Goal: Task Accomplishment & Management: Complete application form

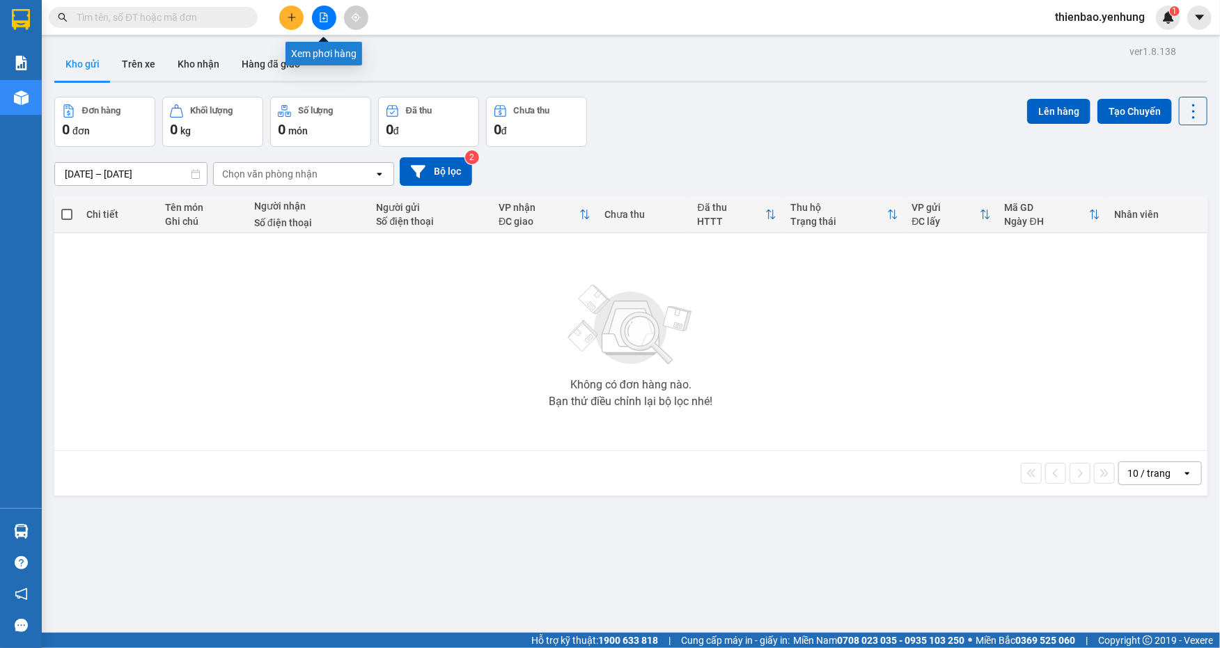
click at [325, 15] on icon "file-add" at bounding box center [324, 18] width 8 height 10
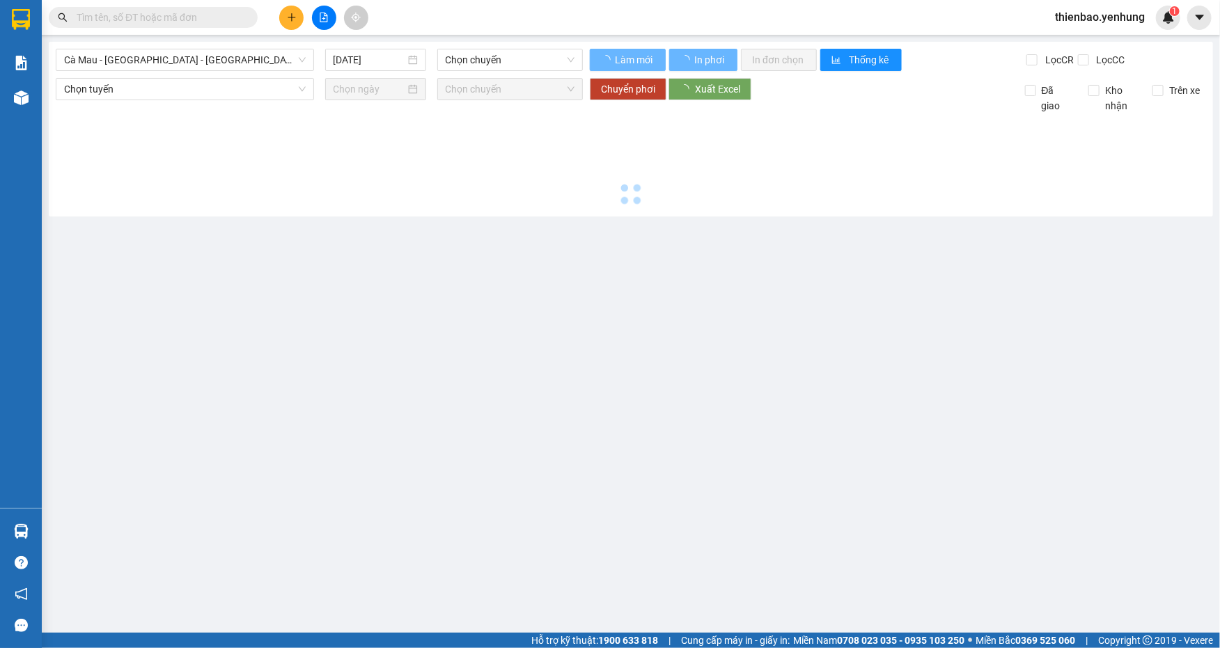
type input "[DATE]"
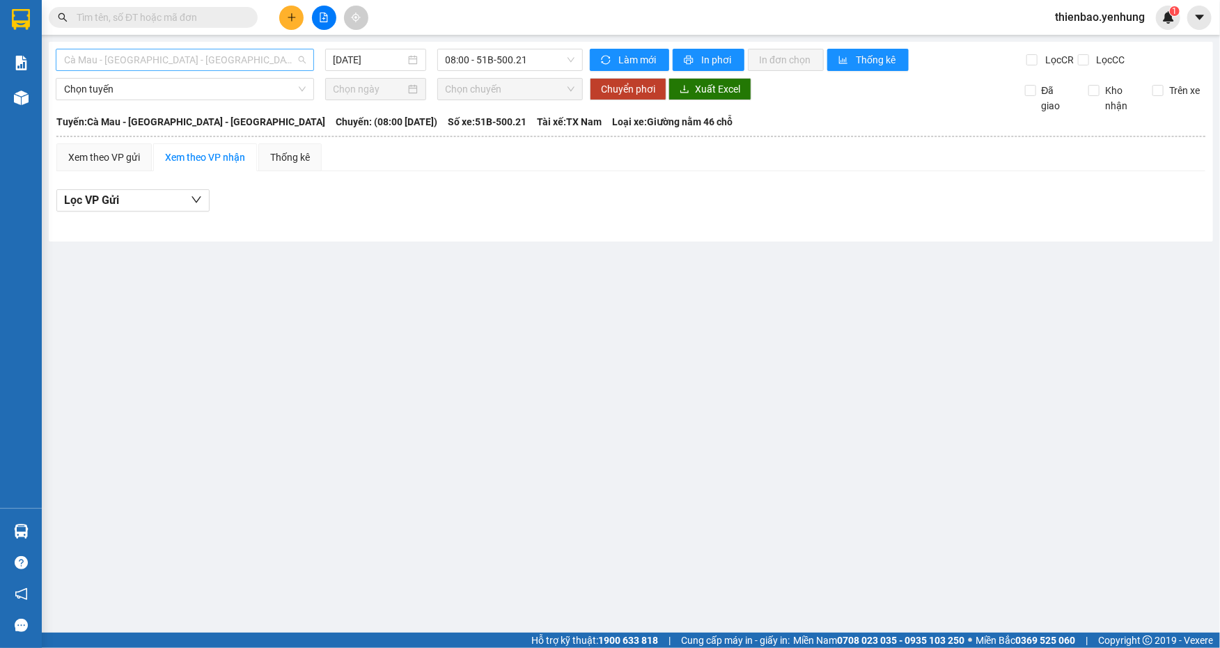
click at [299, 61] on span "Cà Mau - [GEOGRAPHIC_DATA] - [GEOGRAPHIC_DATA]" at bounding box center [185, 59] width 242 height 21
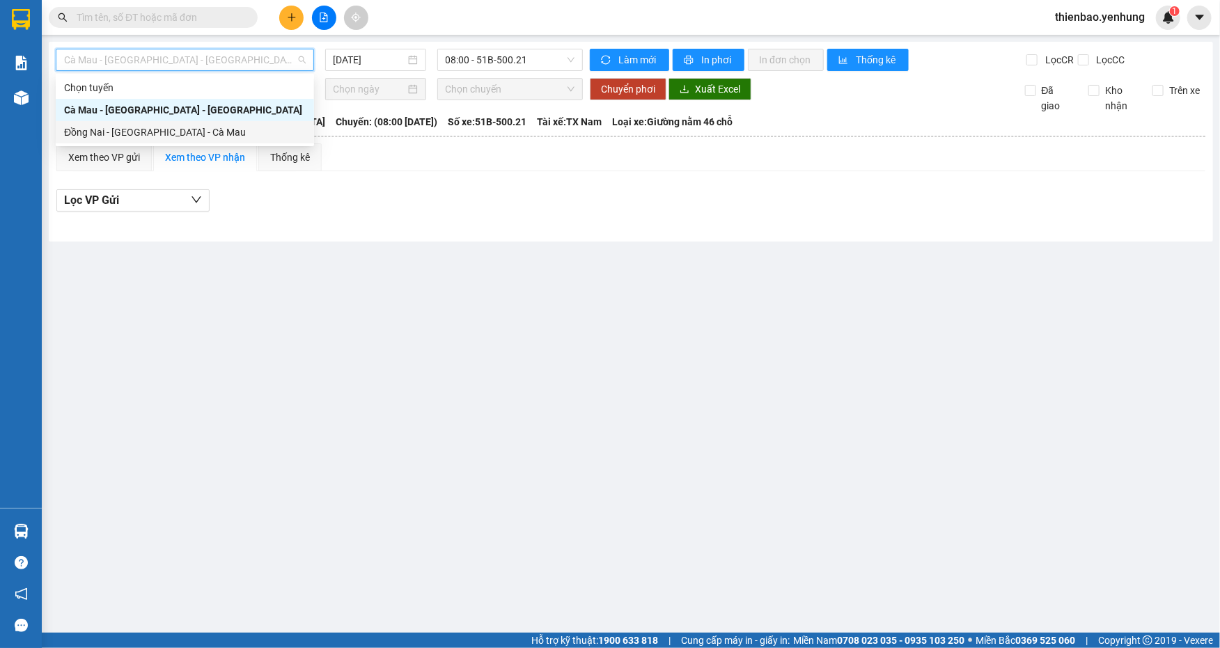
click at [256, 132] on div "Đồng Nai - [GEOGRAPHIC_DATA] - Cà Mau" at bounding box center [185, 132] width 242 height 15
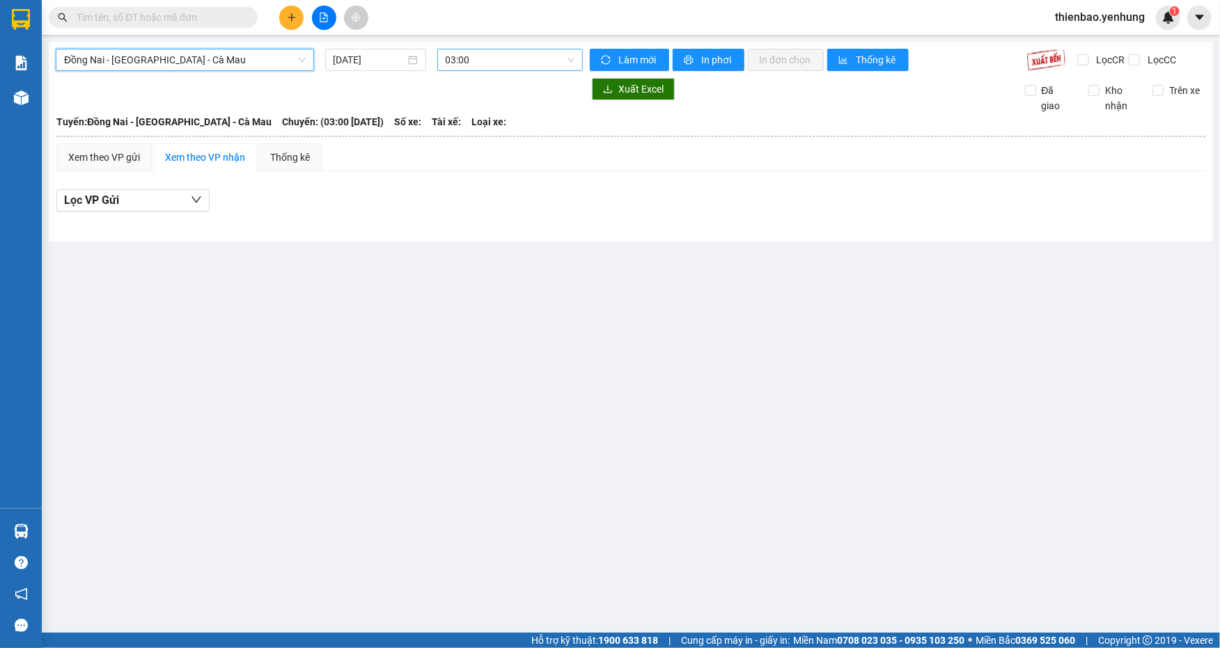
click at [573, 61] on span "03:00" at bounding box center [511, 59] width 130 height 21
click at [414, 56] on div "[DATE]" at bounding box center [376, 59] width 84 height 15
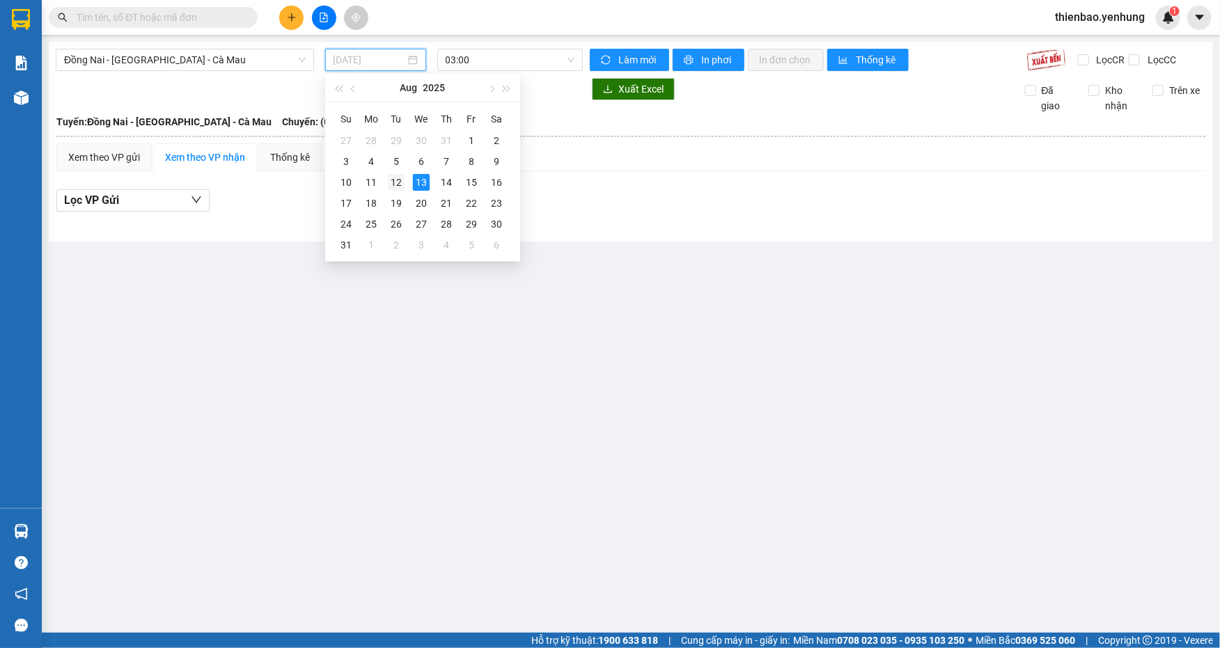
click at [391, 180] on div "12" at bounding box center [396, 182] width 17 height 17
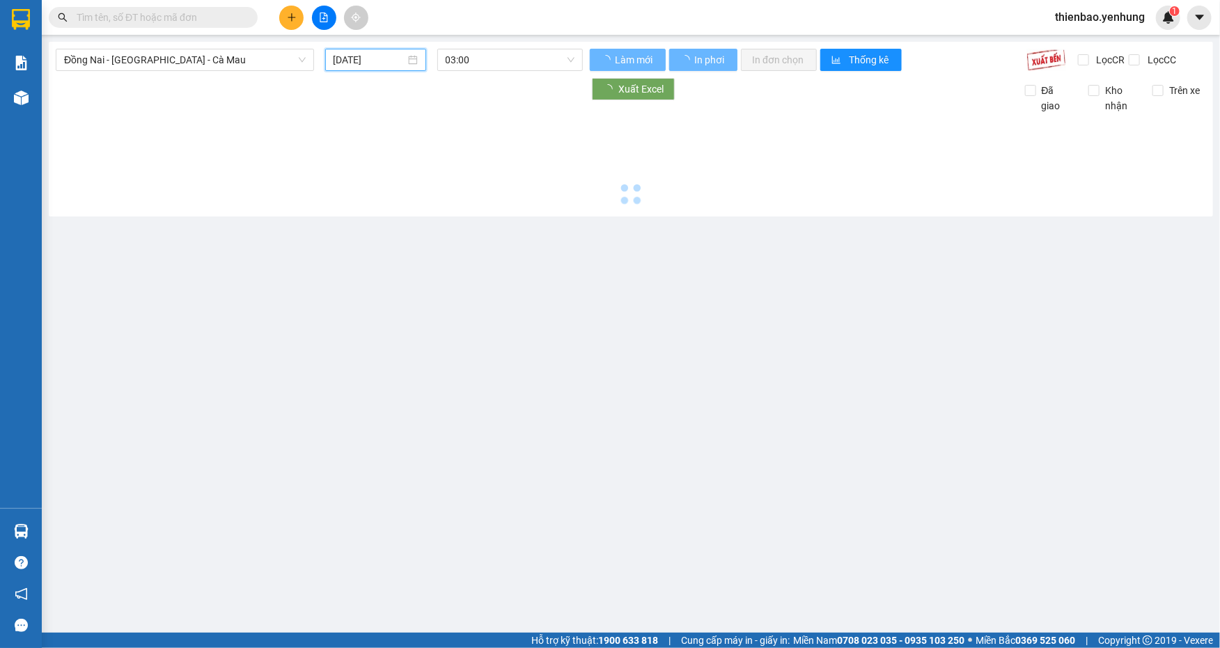
type input "[DATE]"
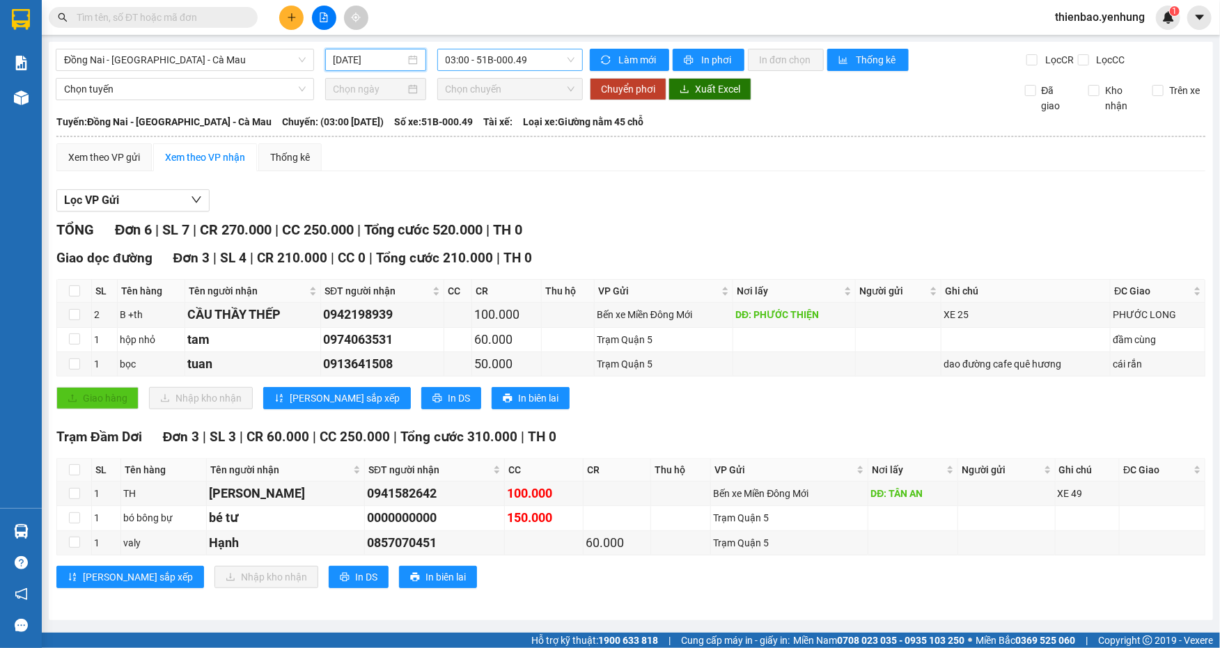
click at [572, 61] on span "03:00 - 51B-000.49" at bounding box center [511, 59] width 130 height 21
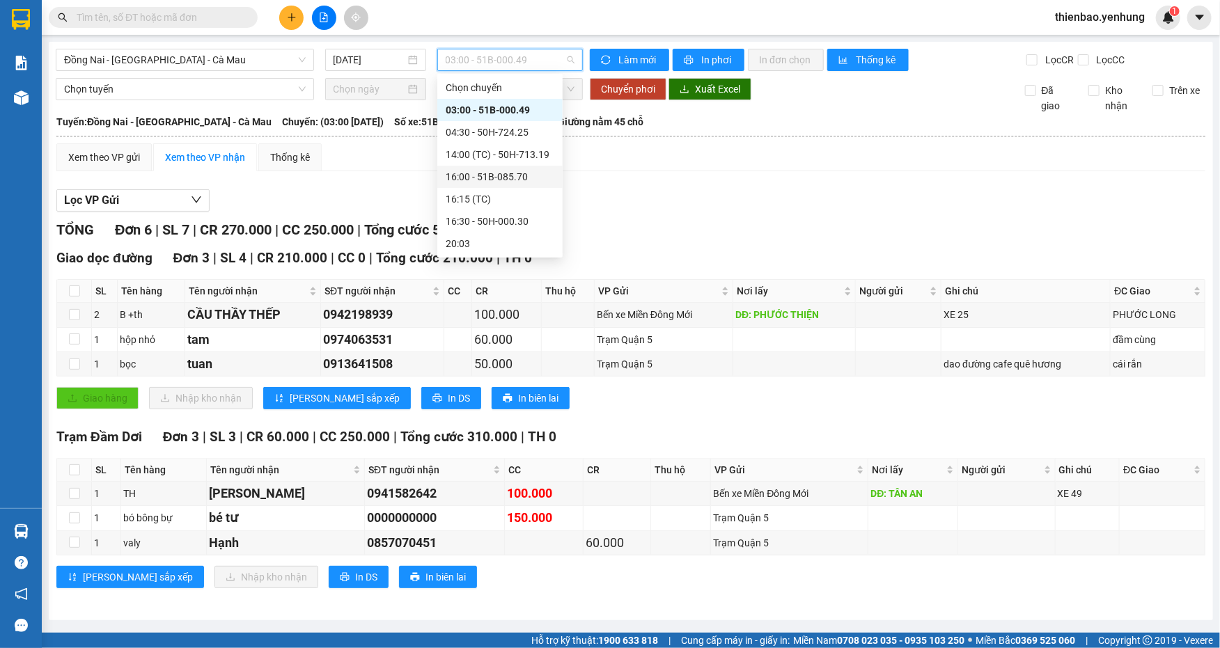
click at [526, 176] on div "16:00 - 51B-085.70" at bounding box center [500, 176] width 109 height 15
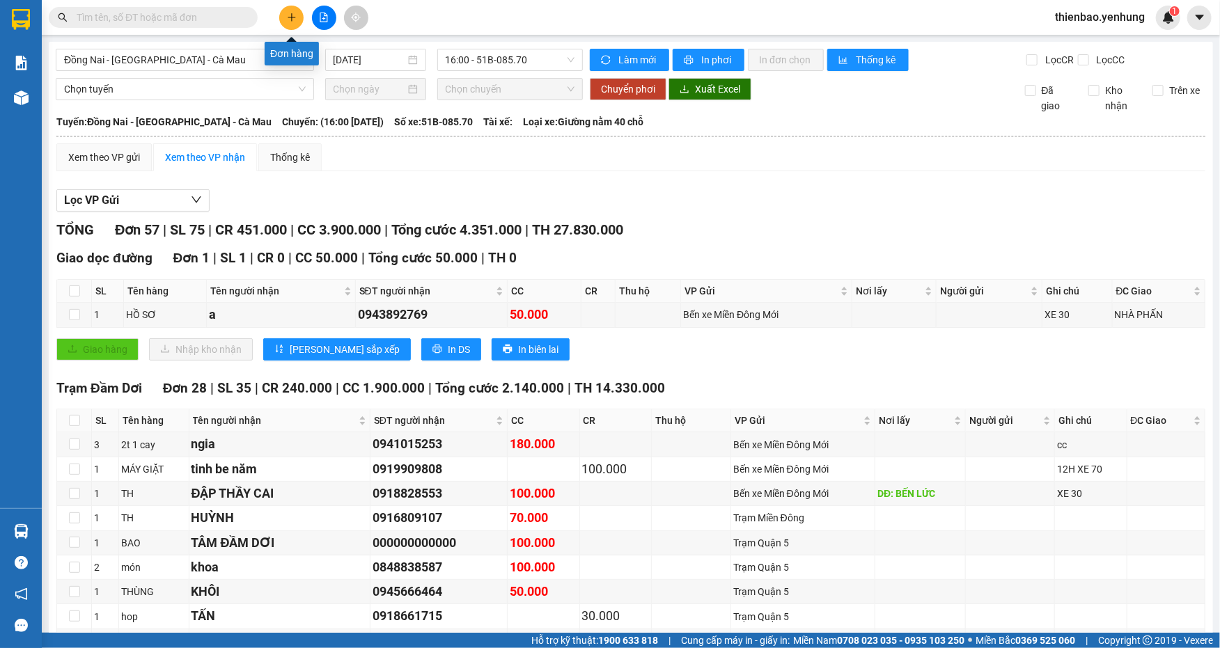
click at [289, 19] on icon "plus" at bounding box center [292, 18] width 10 height 10
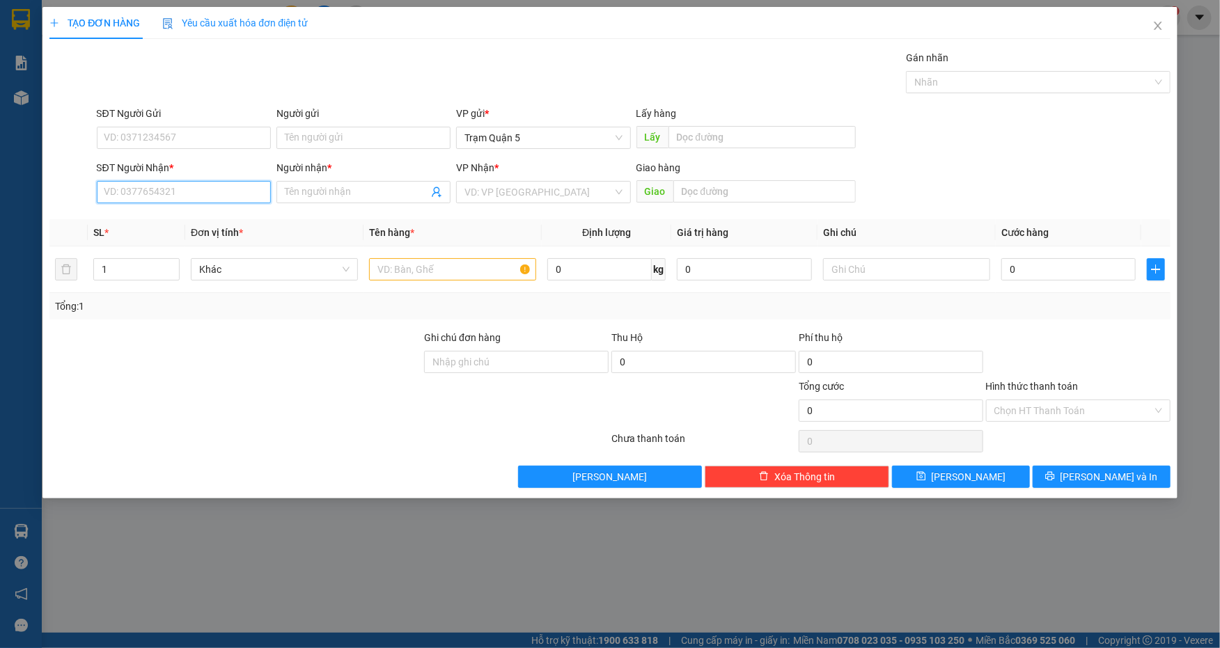
click at [231, 200] on input "SĐT Người Nhận *" at bounding box center [184, 192] width 174 height 22
click at [193, 213] on div "0394244722 - tien" at bounding box center [183, 219] width 157 height 15
type input "0394244722"
type input "tien"
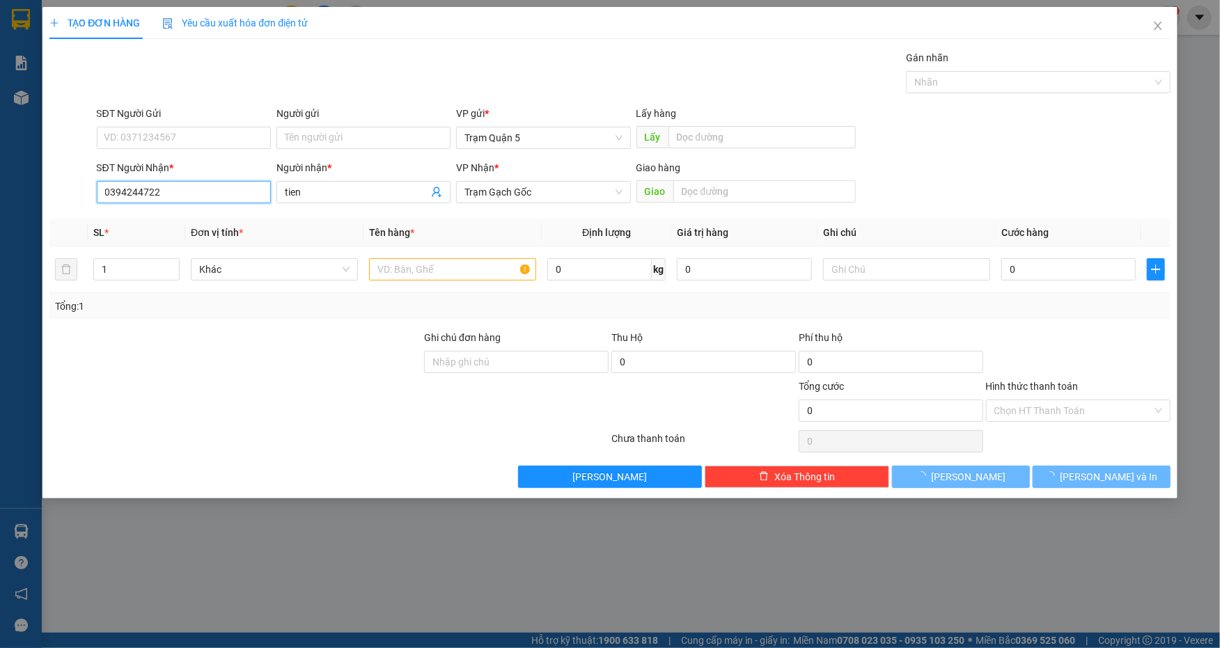
type input "100.000"
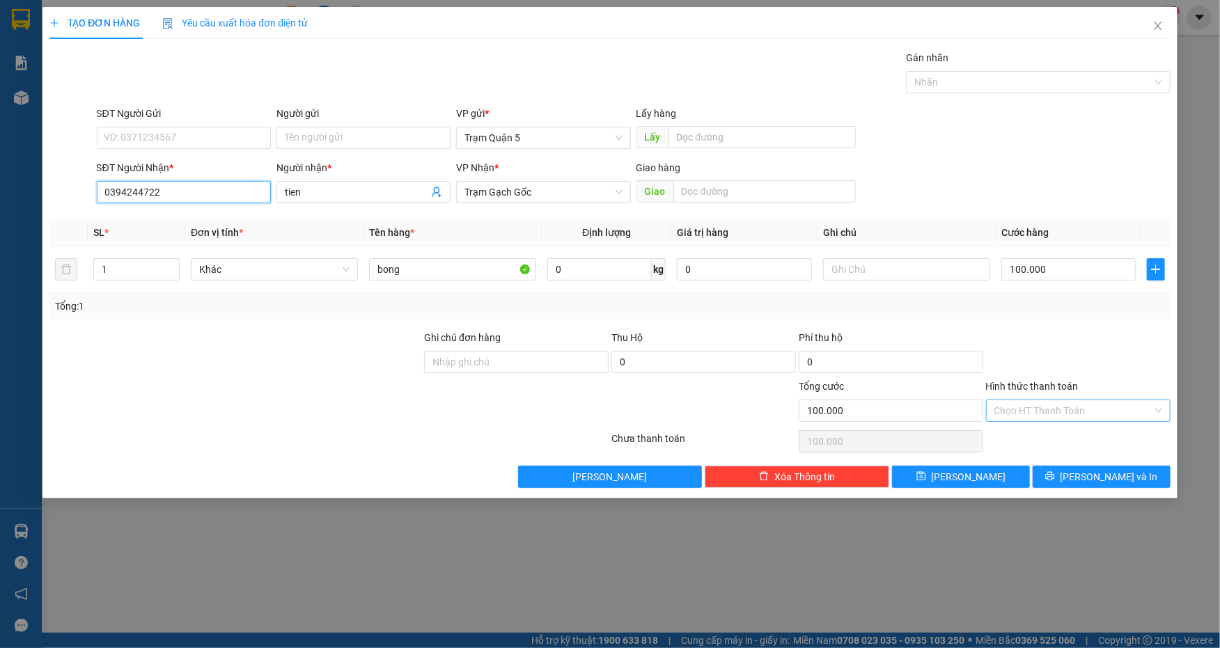
click at [1156, 407] on div "Chọn HT Thanh Toán" at bounding box center [1078, 411] width 185 height 22
type input "0394244722"
click at [1100, 437] on div "Tại văn phòng" at bounding box center [1078, 437] width 168 height 15
type input "0"
click at [1130, 469] on button "[PERSON_NAME] và In" at bounding box center [1102, 477] width 138 height 22
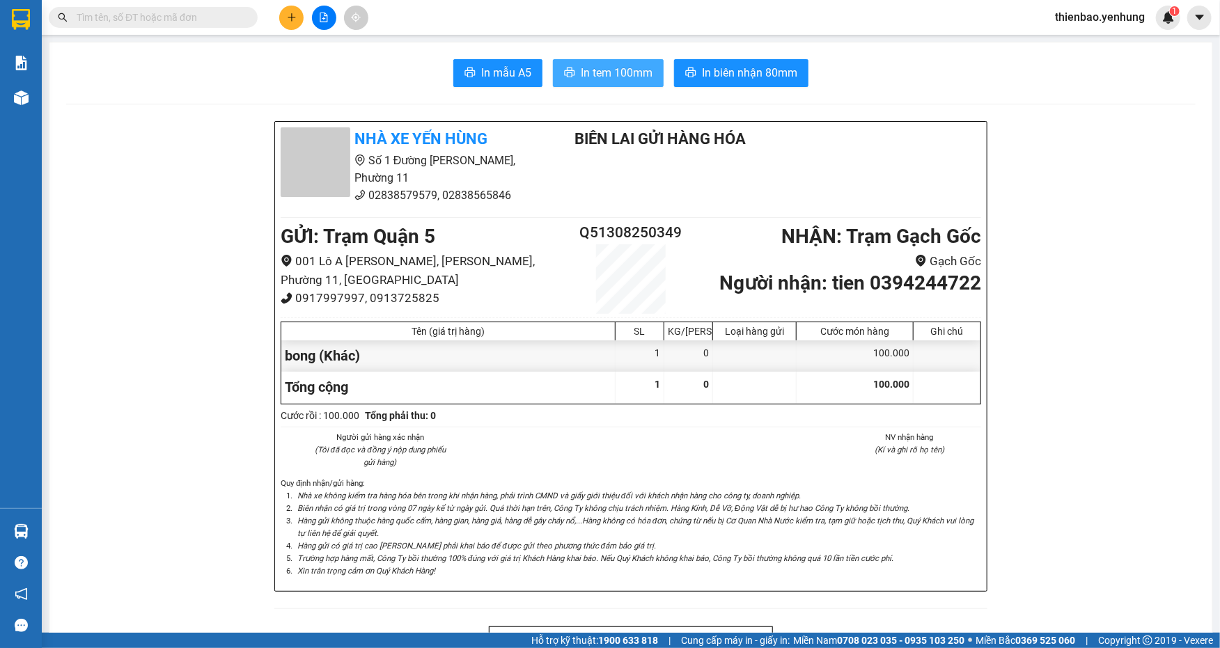
click at [625, 75] on span "In tem 100mm" at bounding box center [617, 72] width 72 height 17
click at [325, 19] on button at bounding box center [324, 18] width 24 height 24
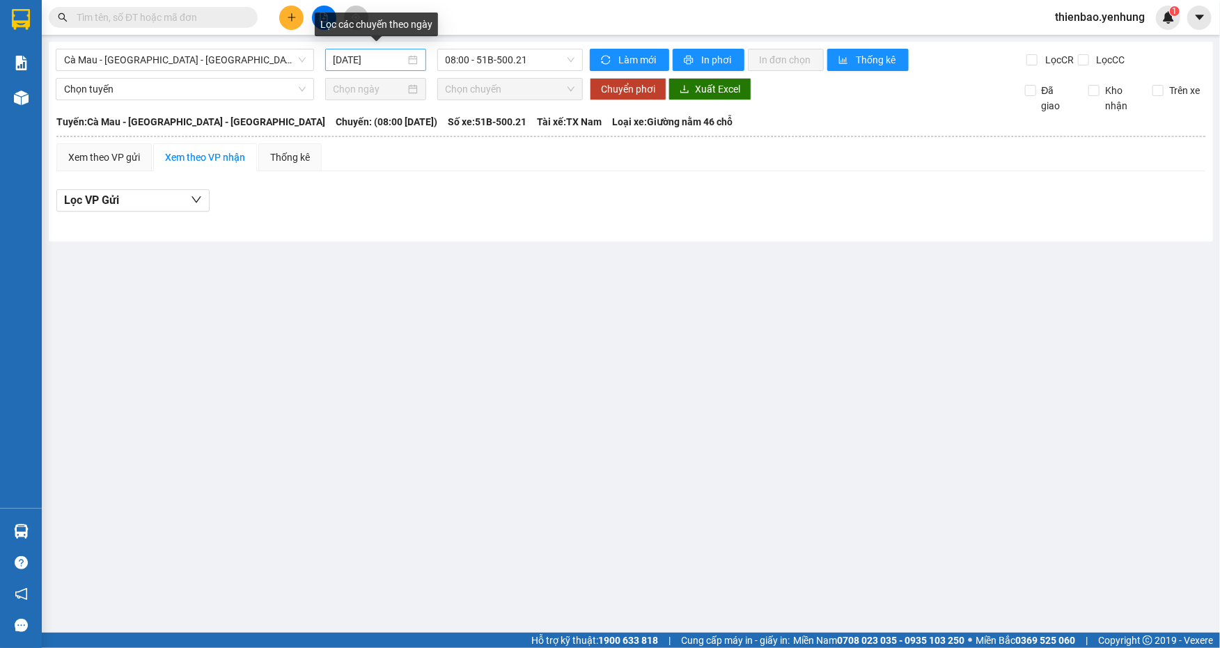
drag, startPoint x: 419, startPoint y: 59, endPoint x: 409, endPoint y: 55, distance: 10.0
click at [416, 57] on div "[DATE]" at bounding box center [375, 60] width 101 height 22
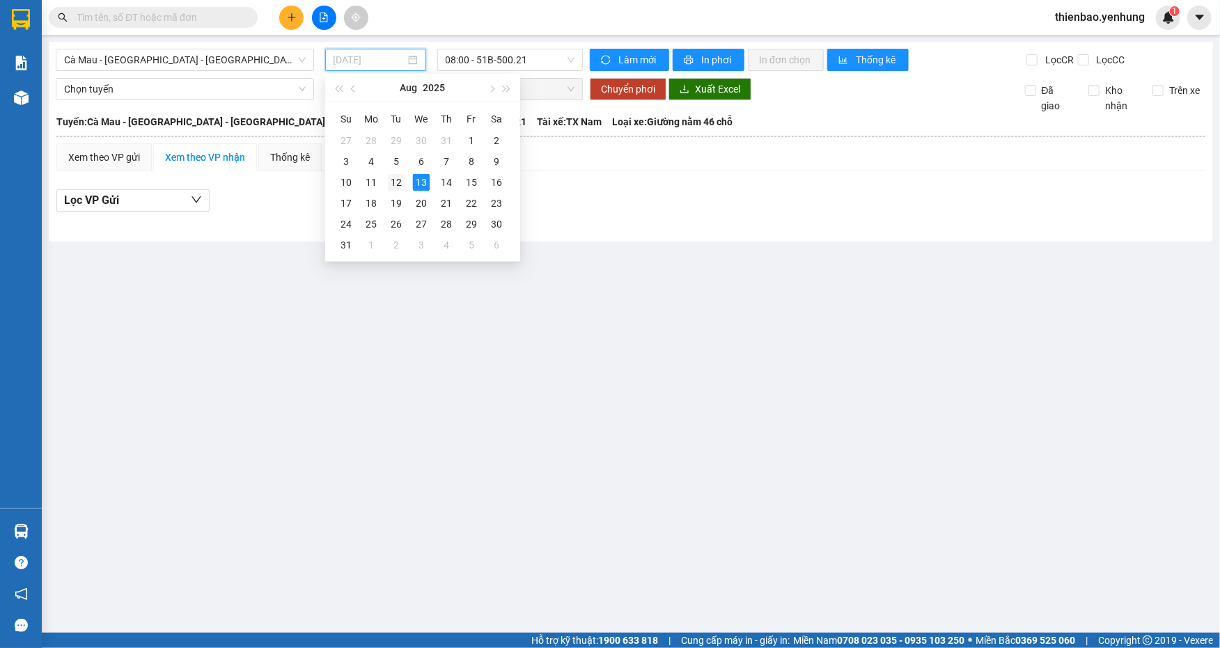
click at [395, 177] on div "12" at bounding box center [396, 182] width 17 height 17
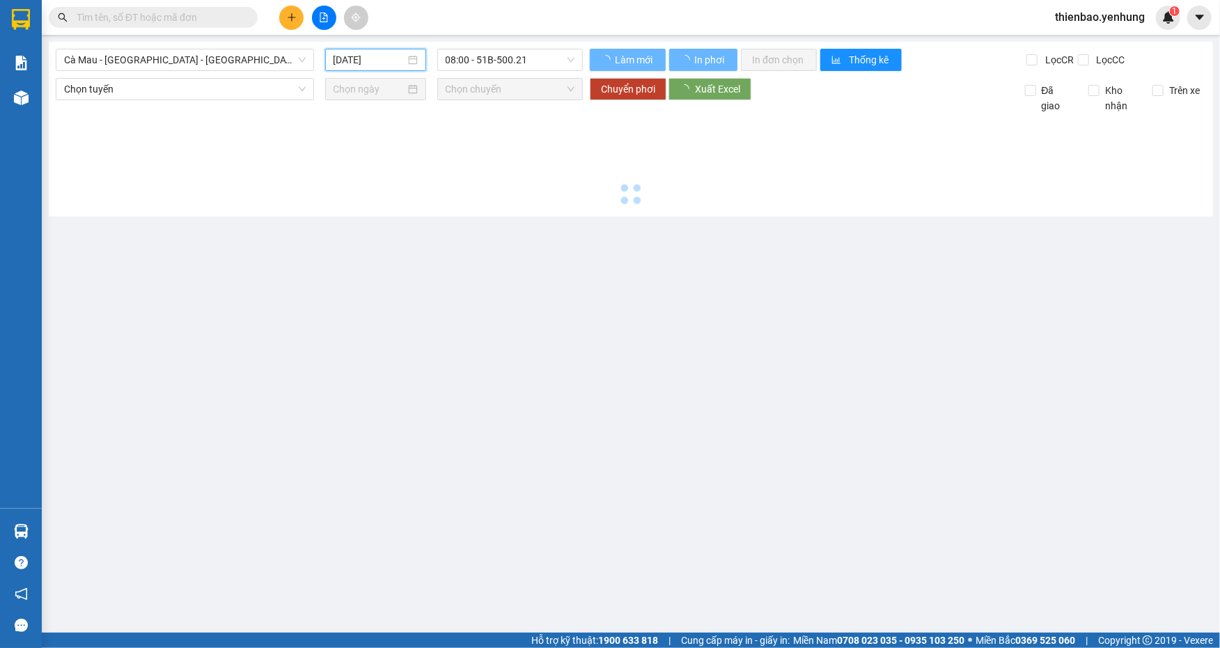
type input "[DATE]"
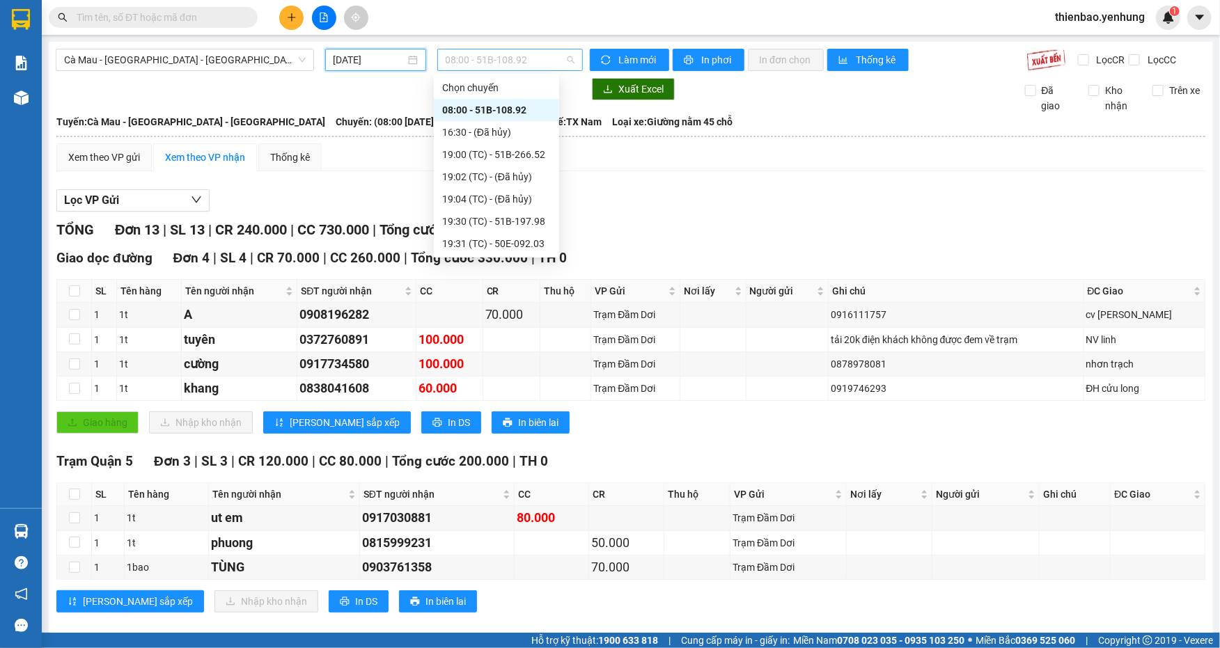
click at [566, 59] on span "08:00 - 51B-108.92" at bounding box center [511, 59] width 130 height 21
click at [502, 153] on div "19:00 (TC) - 51B-266.52" at bounding box center [496, 154] width 109 height 15
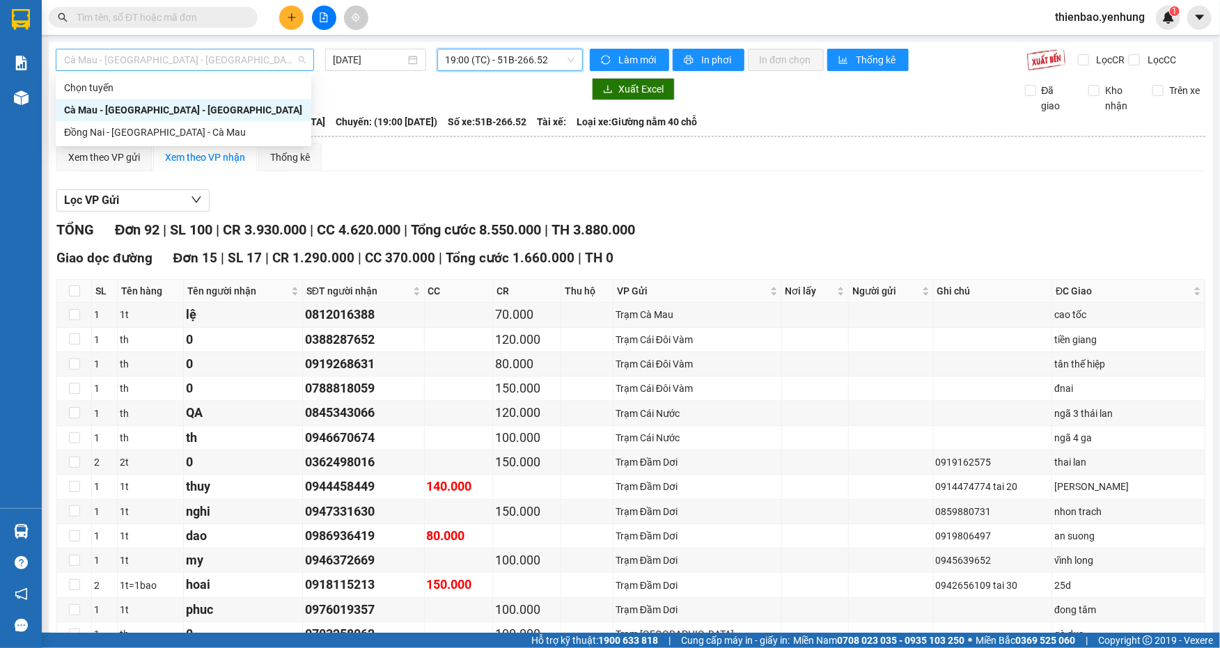
click at [295, 61] on span "Cà Mau - [GEOGRAPHIC_DATA] - [GEOGRAPHIC_DATA]" at bounding box center [185, 59] width 242 height 21
click at [252, 133] on div "Đồng Nai - [GEOGRAPHIC_DATA] - Cà Mau" at bounding box center [183, 132] width 239 height 15
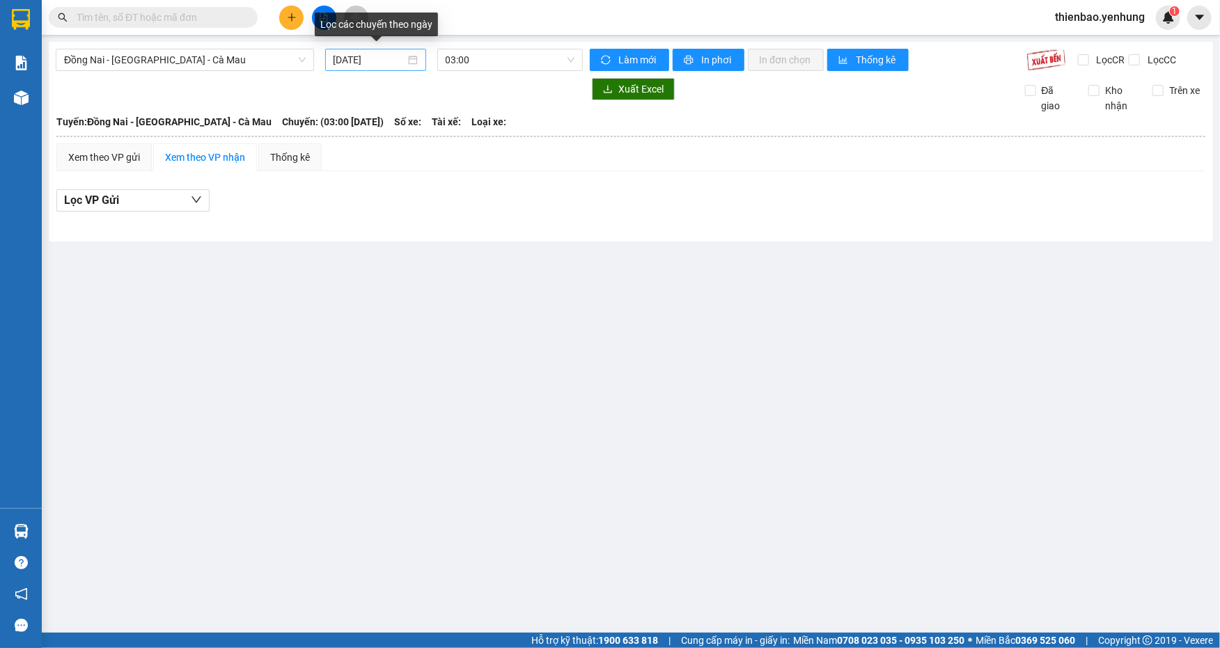
drag, startPoint x: 414, startPoint y: 58, endPoint x: 397, endPoint y: 63, distance: 18.1
click at [414, 58] on div "[DATE]" at bounding box center [376, 59] width 84 height 15
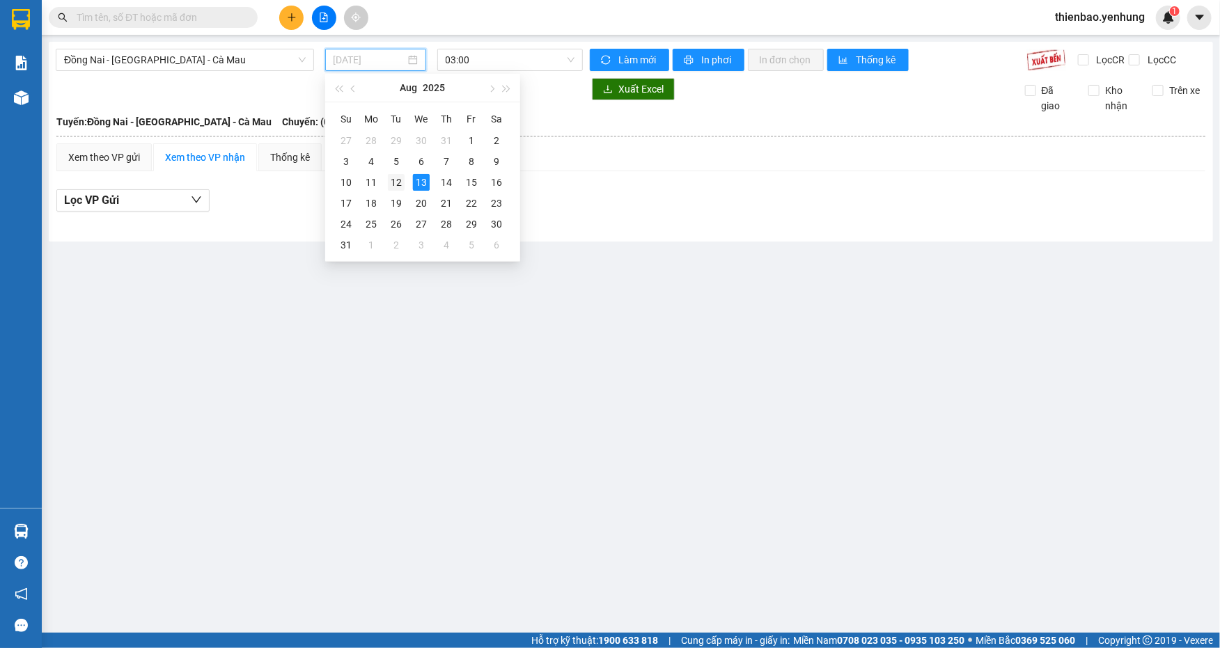
click at [396, 183] on div "12" at bounding box center [396, 182] width 17 height 17
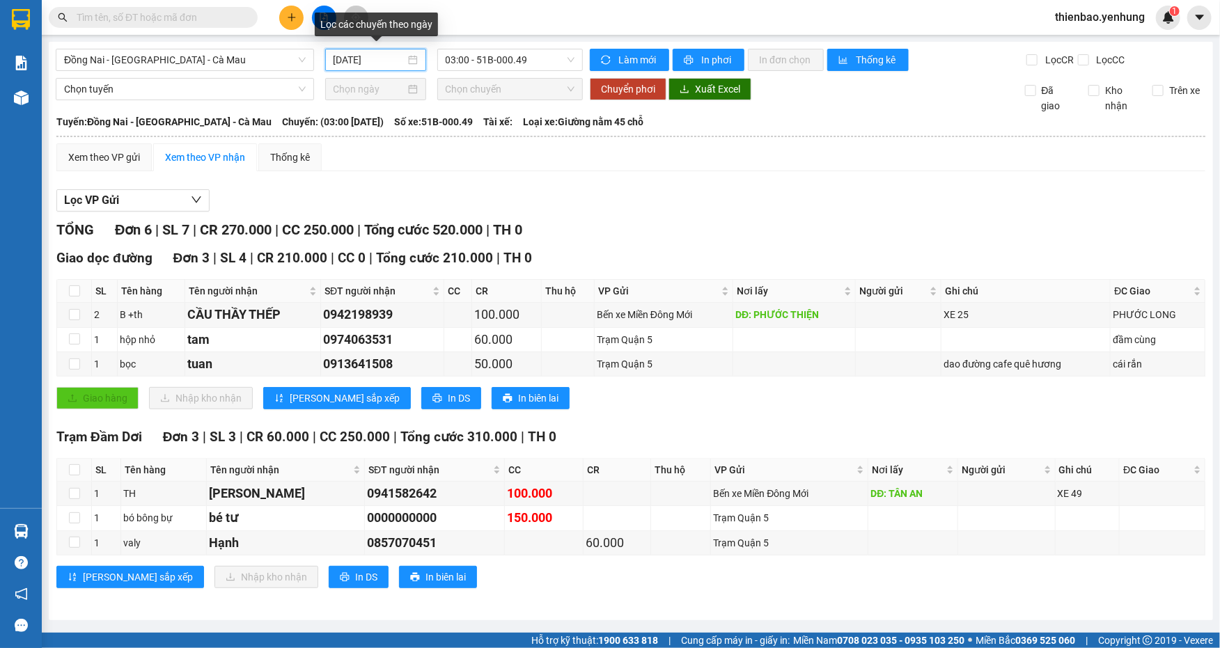
click at [414, 57] on div "[DATE]" at bounding box center [376, 59] width 84 height 15
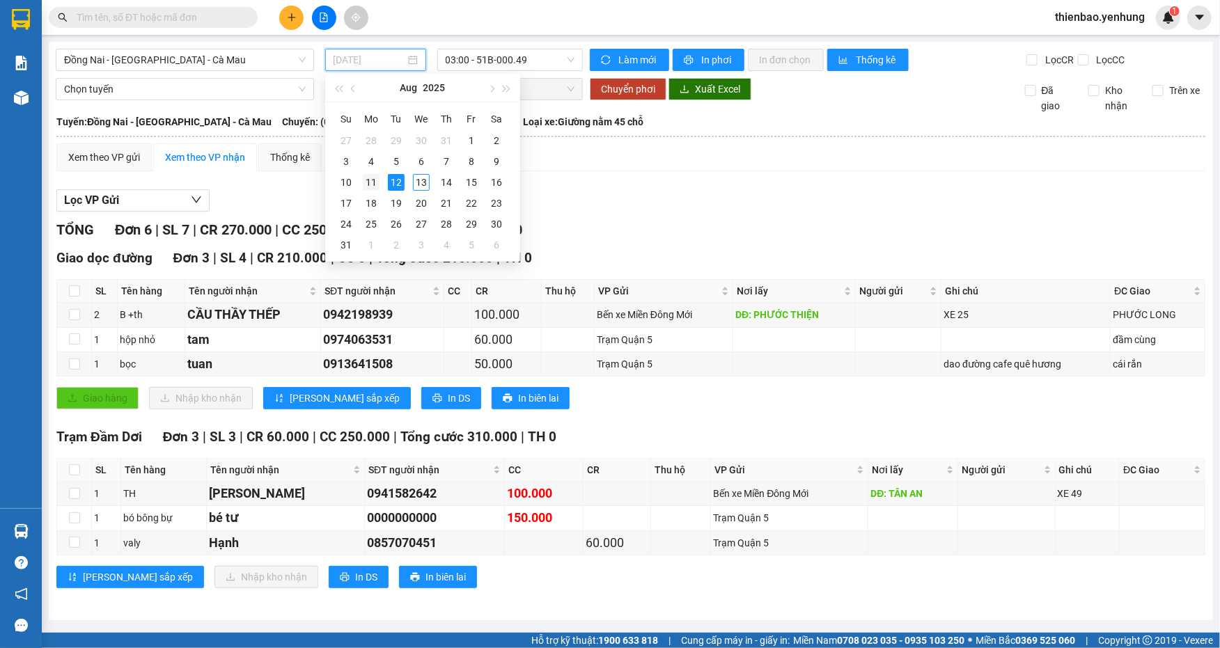
click at [363, 179] on div "11" at bounding box center [371, 182] width 17 height 17
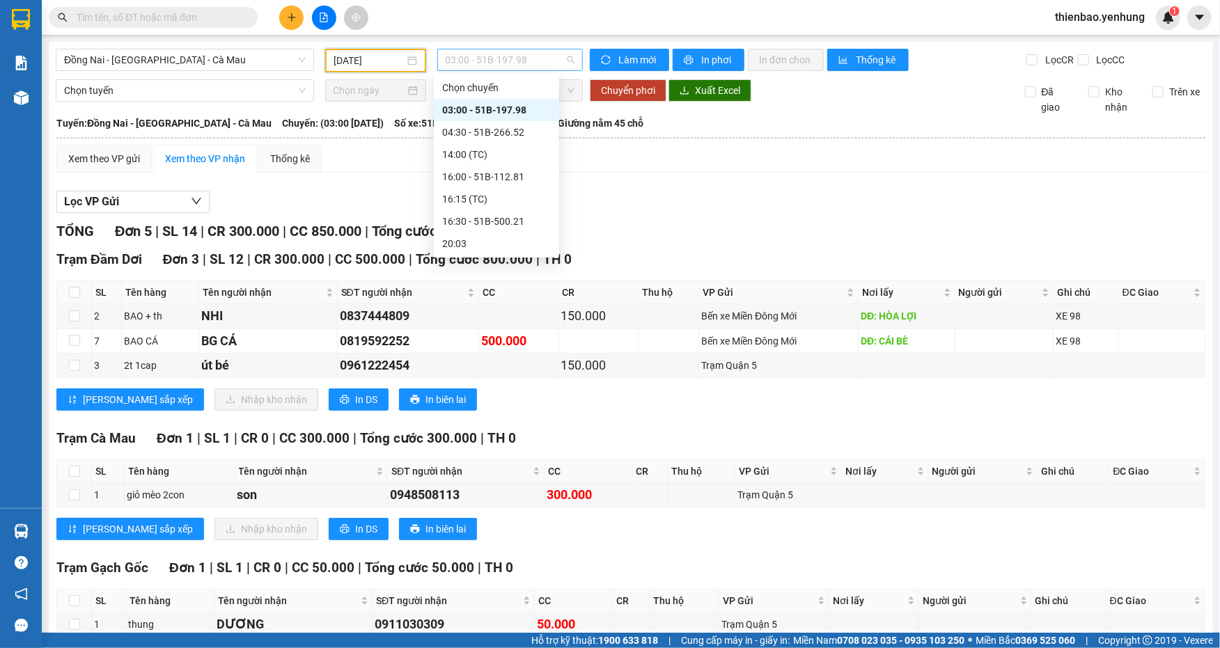
click at [565, 61] on span "03:00 - 51B-197.98" at bounding box center [511, 59] width 130 height 21
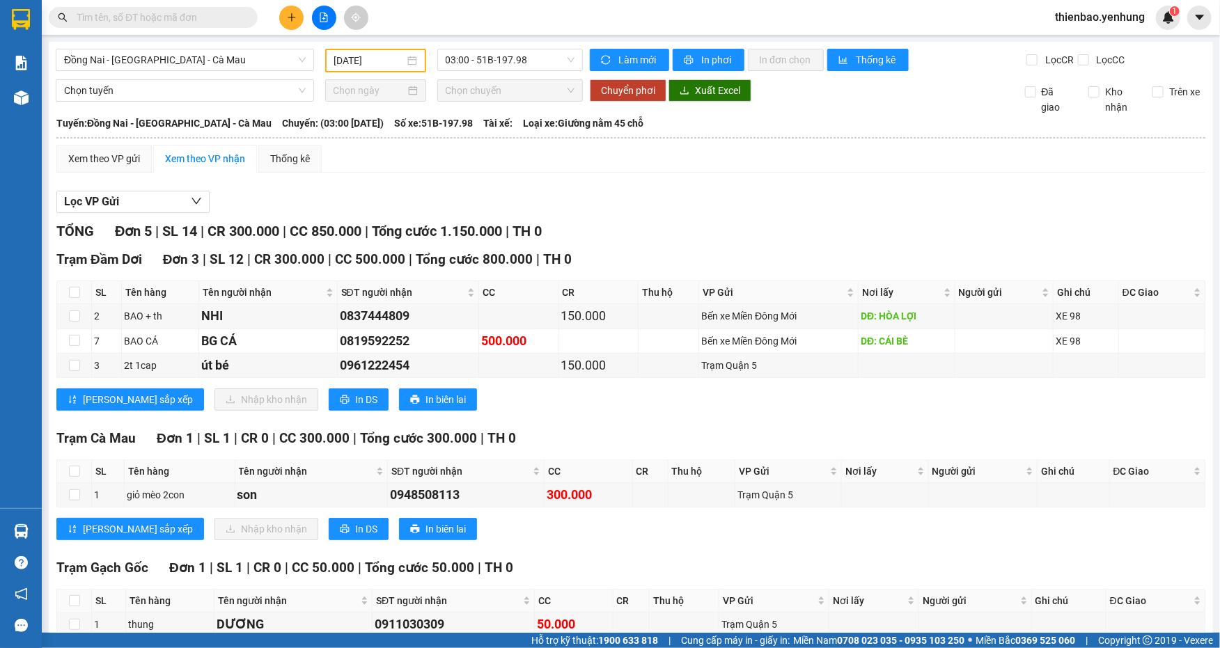
click at [577, 17] on div "Kết quả tìm kiếm ( 0 ) Bộ lọc No Data thienbao.yenhung 1" at bounding box center [610, 17] width 1220 height 35
click at [563, 56] on span "03:00 - 51B-197.98" at bounding box center [511, 59] width 130 height 21
click at [408, 54] on div "[DATE]" at bounding box center [375, 60] width 83 height 15
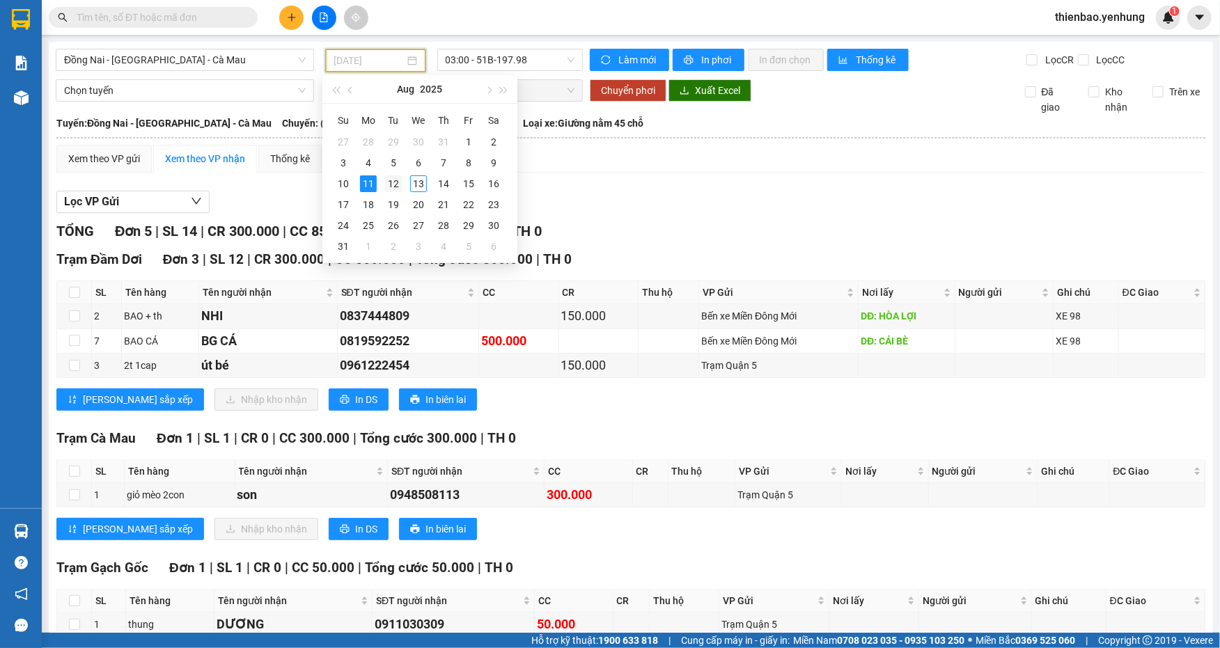
click at [397, 182] on div "12" at bounding box center [393, 183] width 17 height 17
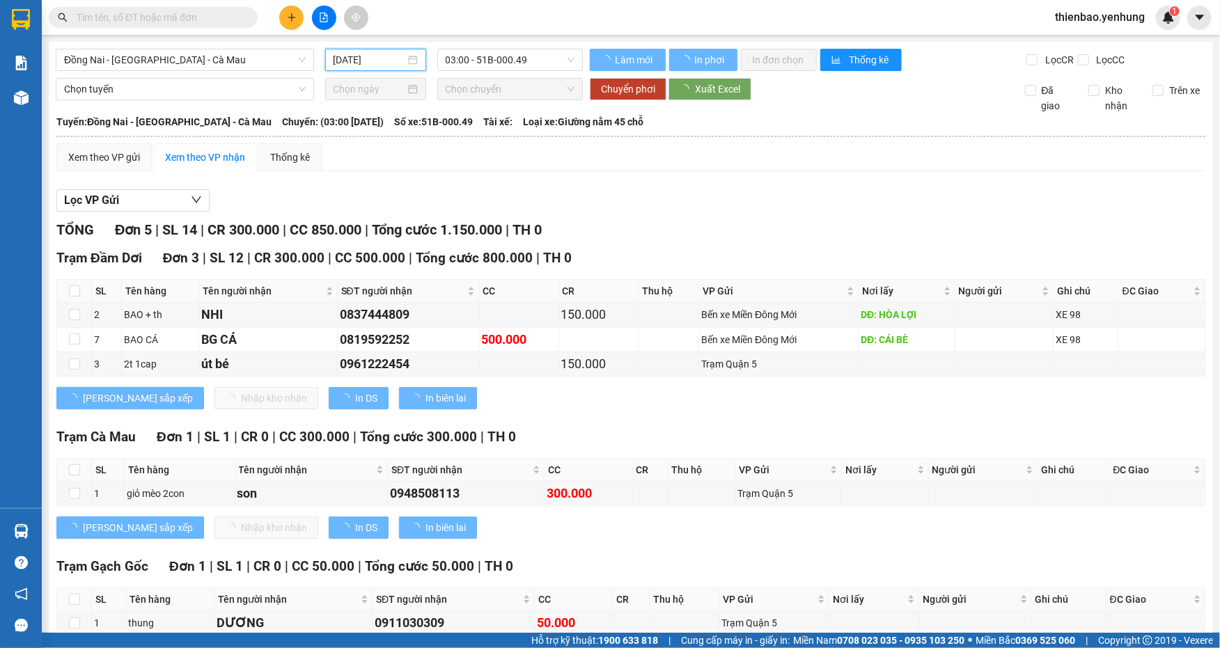
type input "[DATE]"
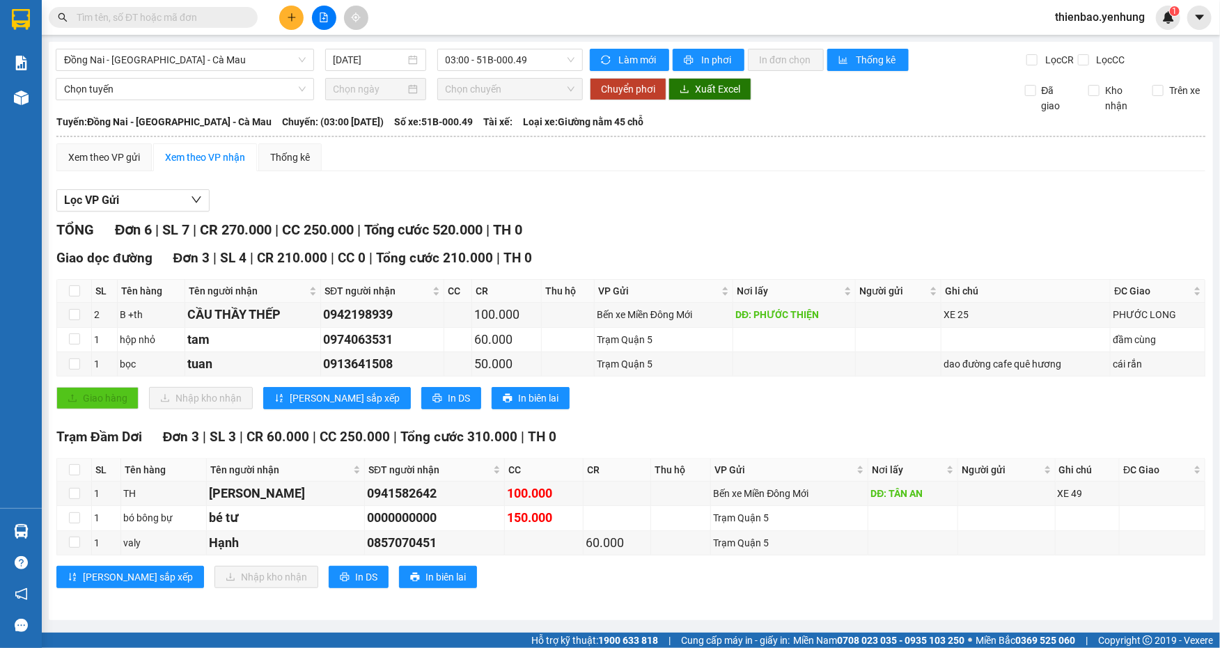
drag, startPoint x: 1215, startPoint y: 155, endPoint x: 1211, endPoint y: 205, distance: 51.0
click at [1211, 205] on main "Đồng Nai - [GEOGRAPHIC_DATA] - [GEOGRAPHIC_DATA] Mau [DATE] 03:00 - 51B-000.49 …" at bounding box center [610, 316] width 1220 height 633
drag, startPoint x: 1098, startPoint y: 208, endPoint x: 1144, endPoint y: 194, distance: 48.7
click at [1114, 206] on div "Lọc VP Gửi" at bounding box center [630, 200] width 1149 height 23
click at [1146, 200] on div "Lọc VP Gửi" at bounding box center [630, 200] width 1149 height 23
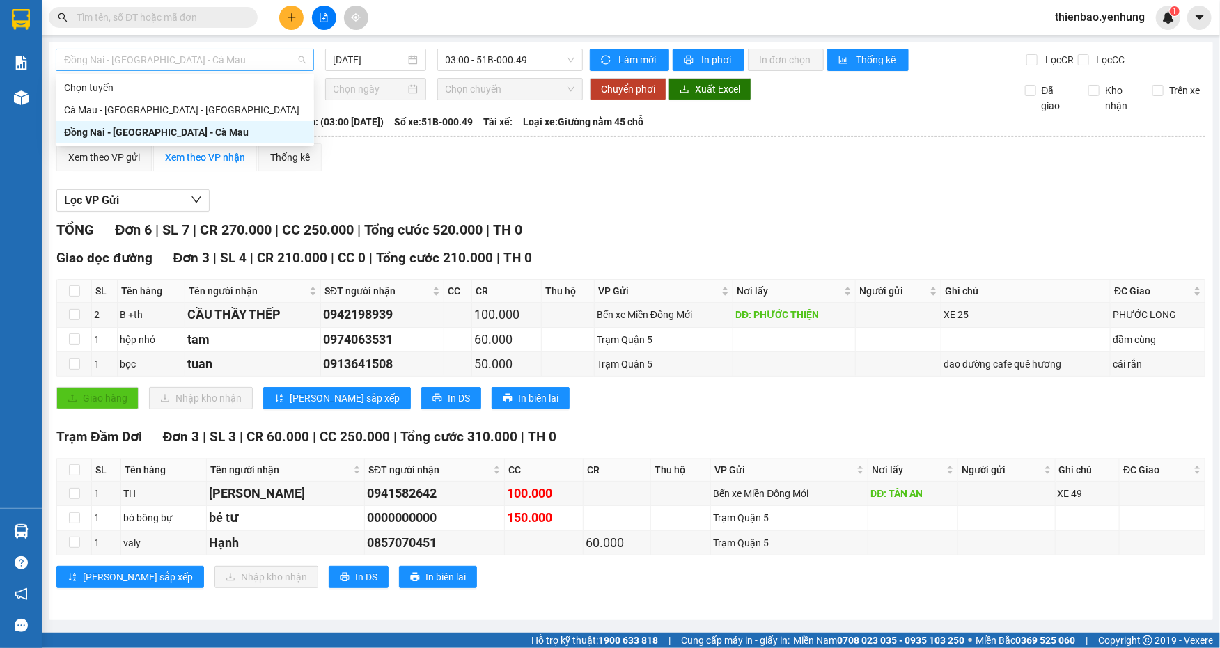
click at [305, 62] on span "Đồng Nai - [GEOGRAPHIC_DATA] - Cà Mau" at bounding box center [185, 59] width 242 height 21
click at [254, 116] on div "Cà Mau - [GEOGRAPHIC_DATA] - [GEOGRAPHIC_DATA]" at bounding box center [185, 109] width 242 height 15
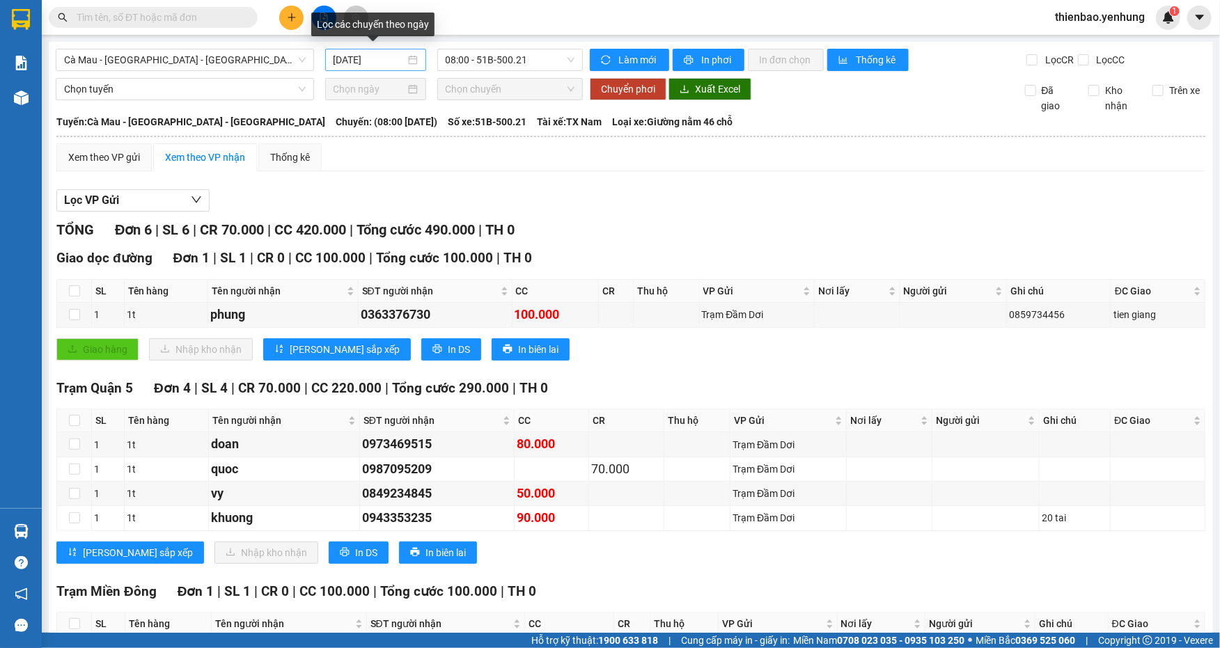
click at [409, 59] on div "[DATE]" at bounding box center [376, 59] width 84 height 15
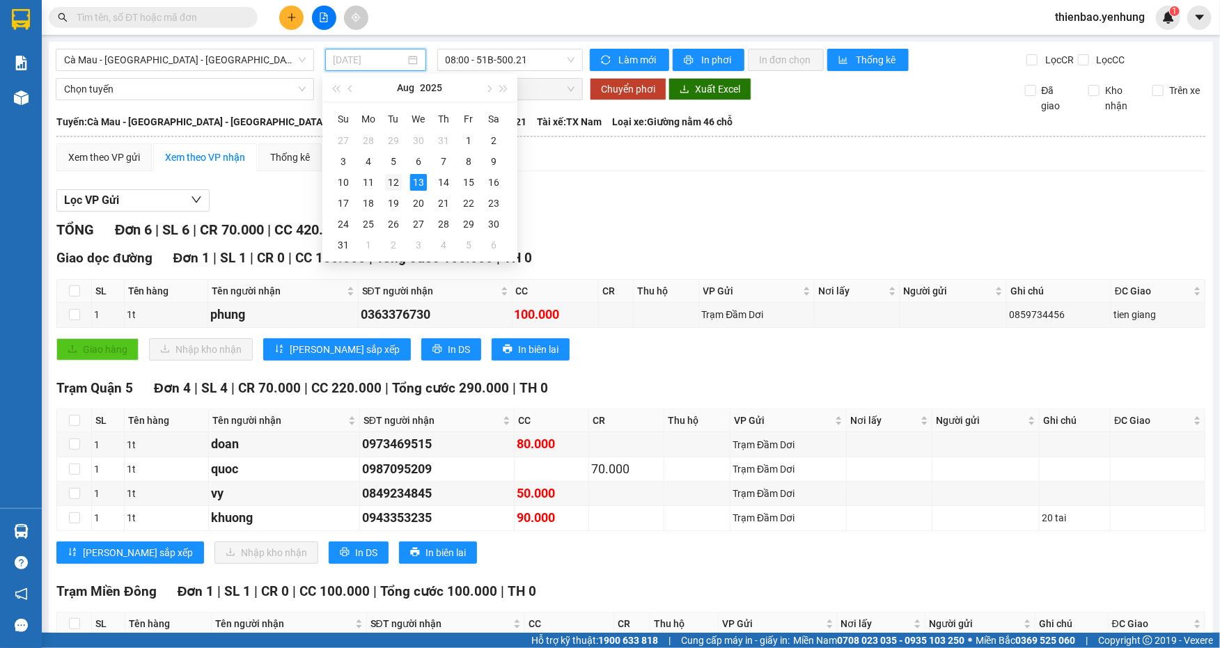
click at [396, 186] on div "12" at bounding box center [393, 182] width 17 height 17
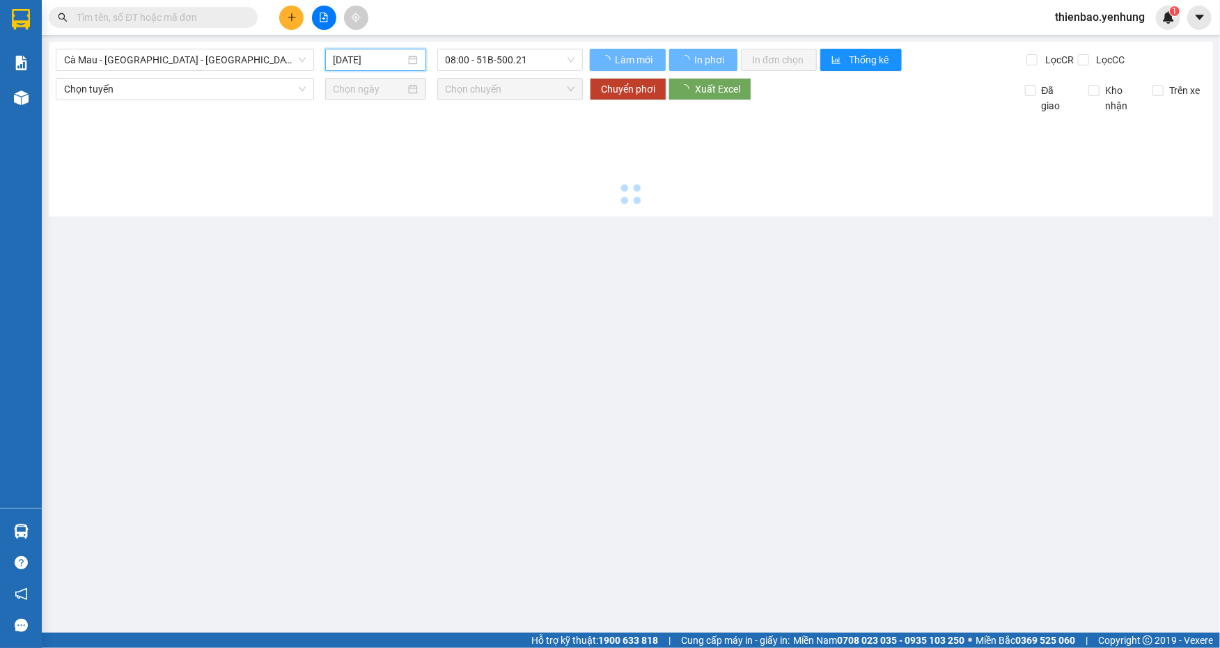
type input "[DATE]"
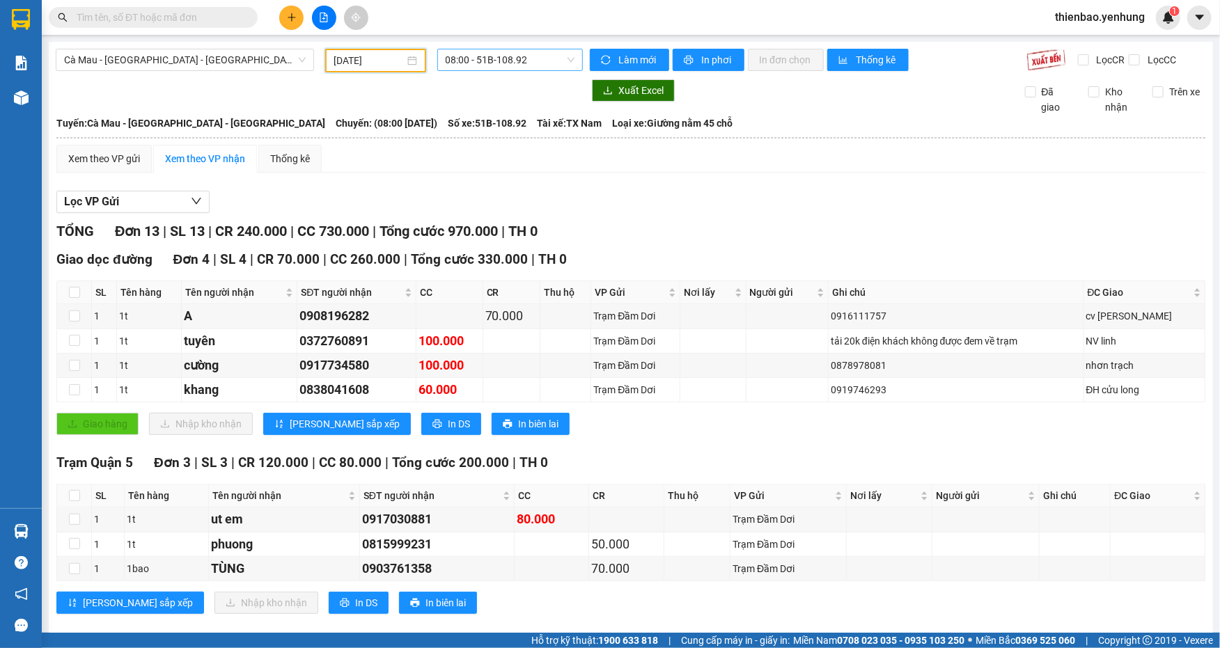
click at [561, 55] on span "08:00 - 51B-108.92" at bounding box center [511, 59] width 130 height 21
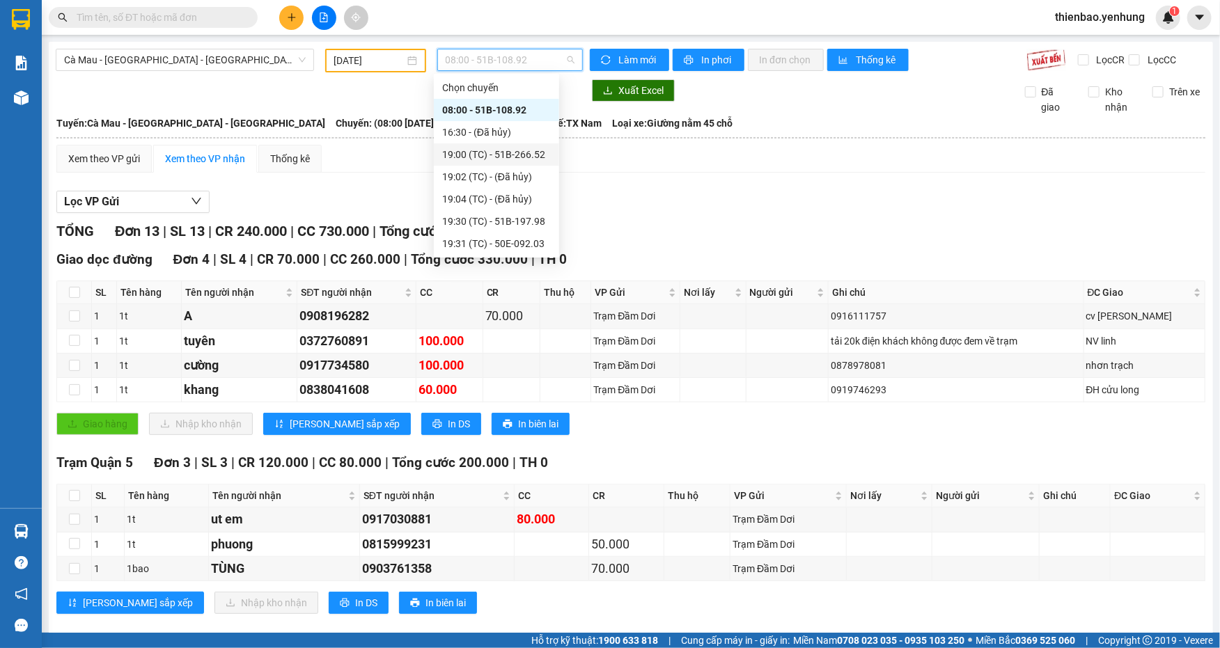
click at [518, 155] on div "19:00 (TC) - 51B-266.52" at bounding box center [496, 154] width 109 height 15
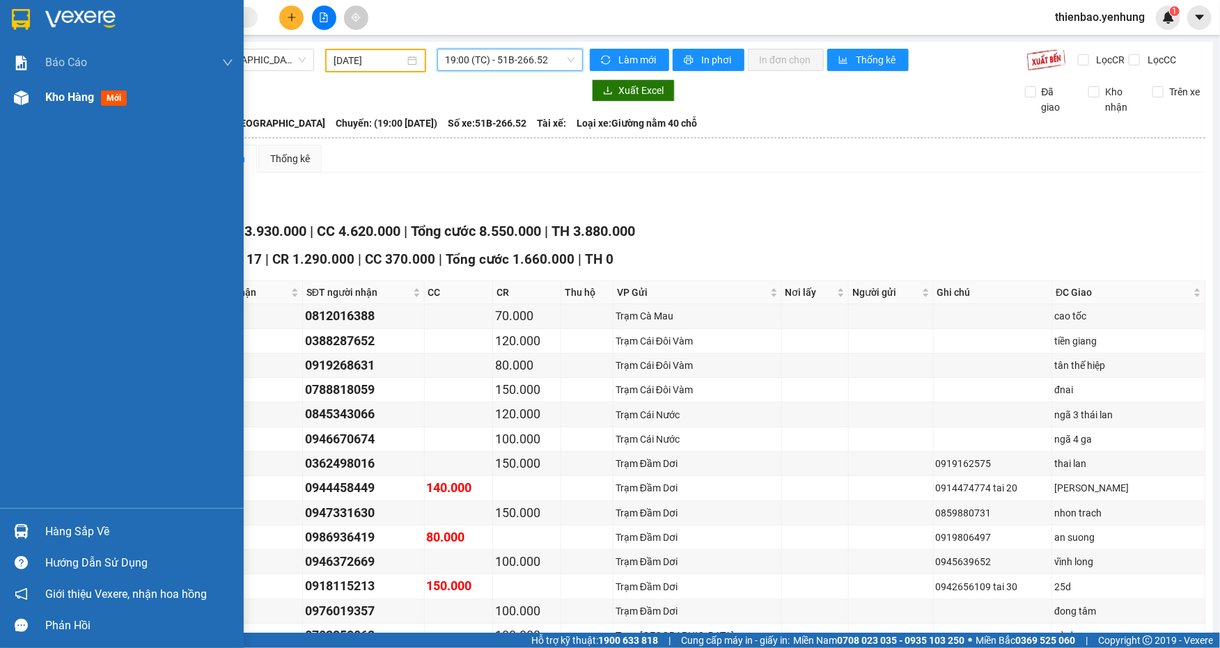
click at [18, 93] on img at bounding box center [21, 98] width 15 height 15
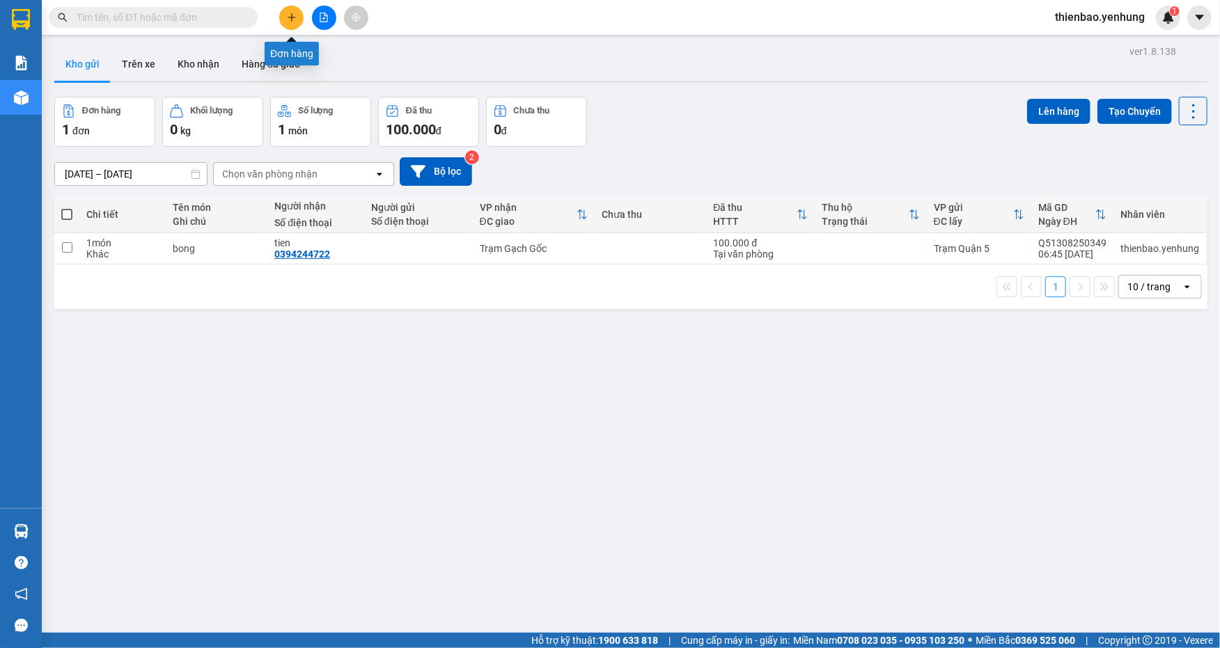
click at [288, 20] on icon "plus" at bounding box center [292, 18] width 10 height 10
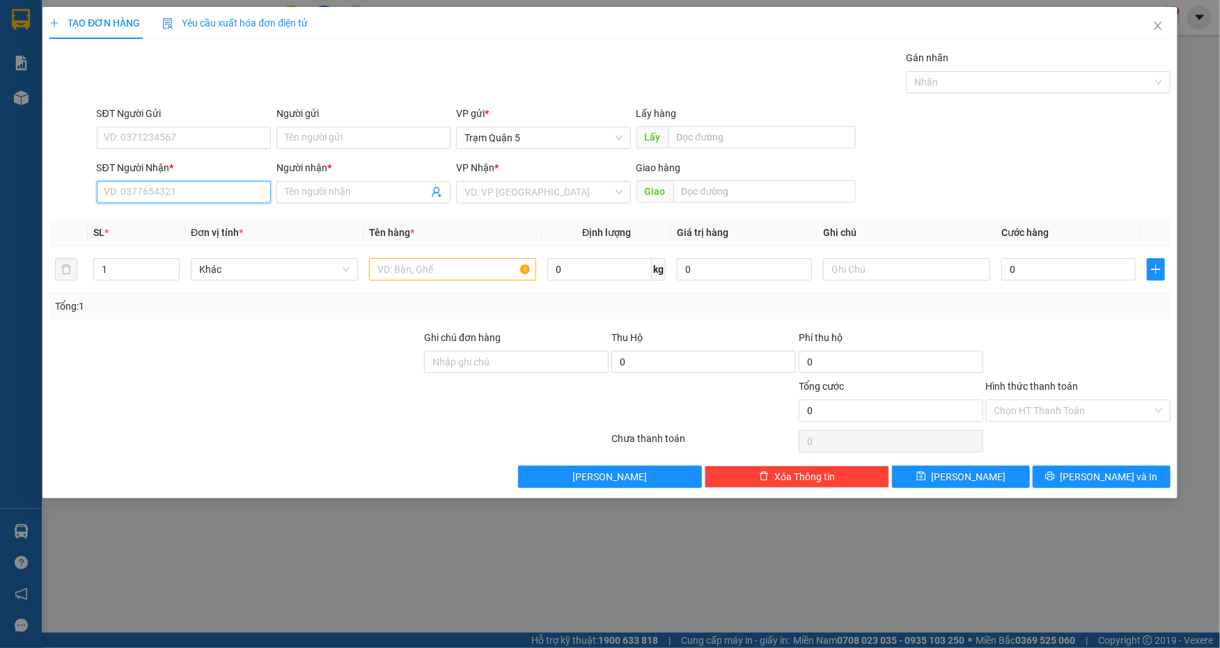
click at [216, 188] on input "SĐT Người Nhận *" at bounding box center [184, 192] width 174 height 22
type input "0836117769"
click at [224, 218] on div "0836117769 - TÙNG" at bounding box center [183, 219] width 157 height 15
type input "TÙNG"
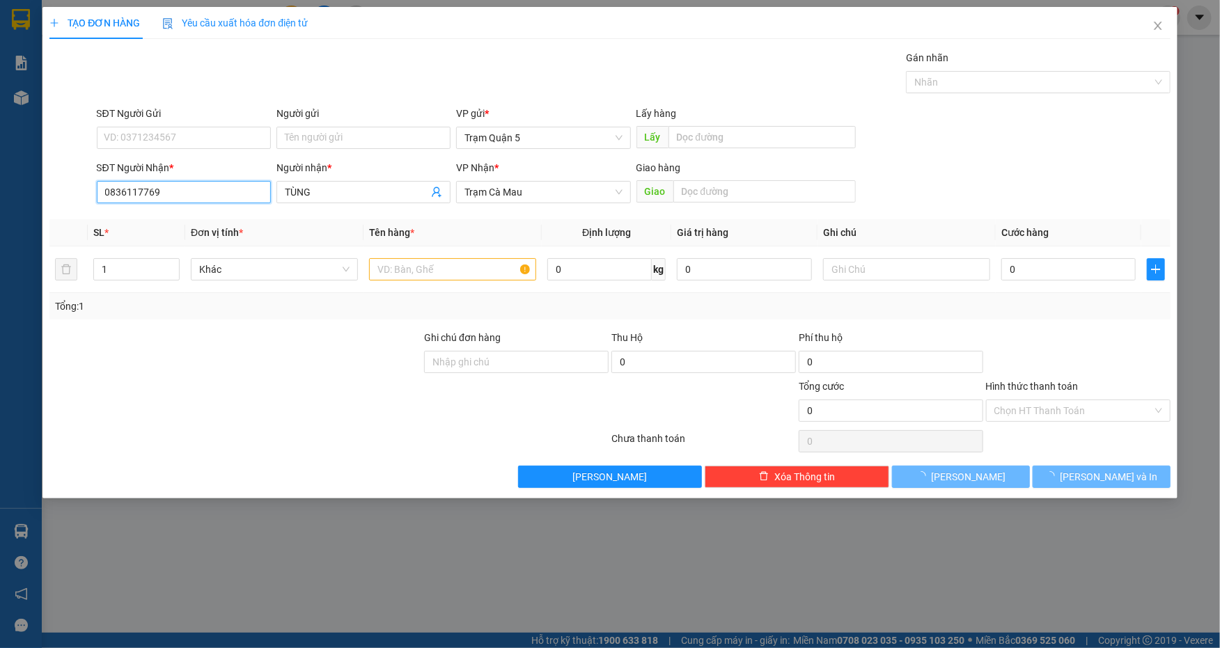
type input "70.000"
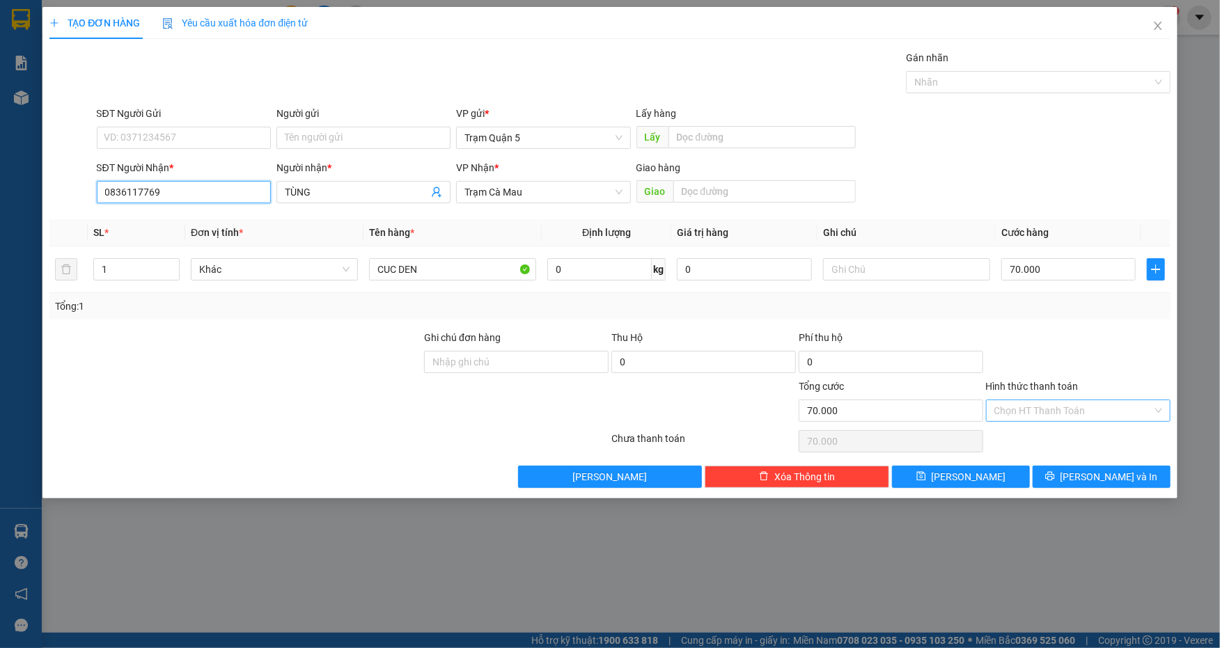
click at [1160, 409] on div "Chọn HT Thanh Toán" at bounding box center [1078, 411] width 185 height 22
type input "0836117769"
click at [1106, 440] on div "Tại văn phòng" at bounding box center [1078, 437] width 168 height 15
type input "0"
drag, startPoint x: 1059, startPoint y: 270, endPoint x: 1022, endPoint y: 260, distance: 38.4
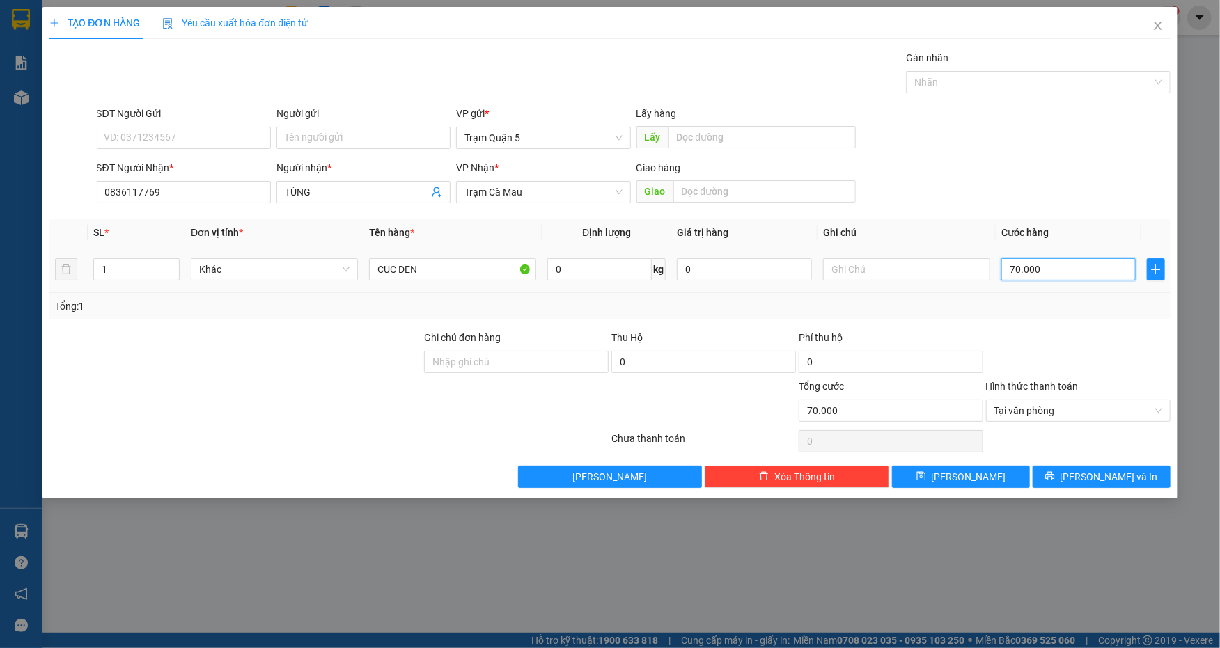
click at [1058, 270] on input "70.000" at bounding box center [1068, 269] width 134 height 22
type input "0"
type input "8"
type input "08"
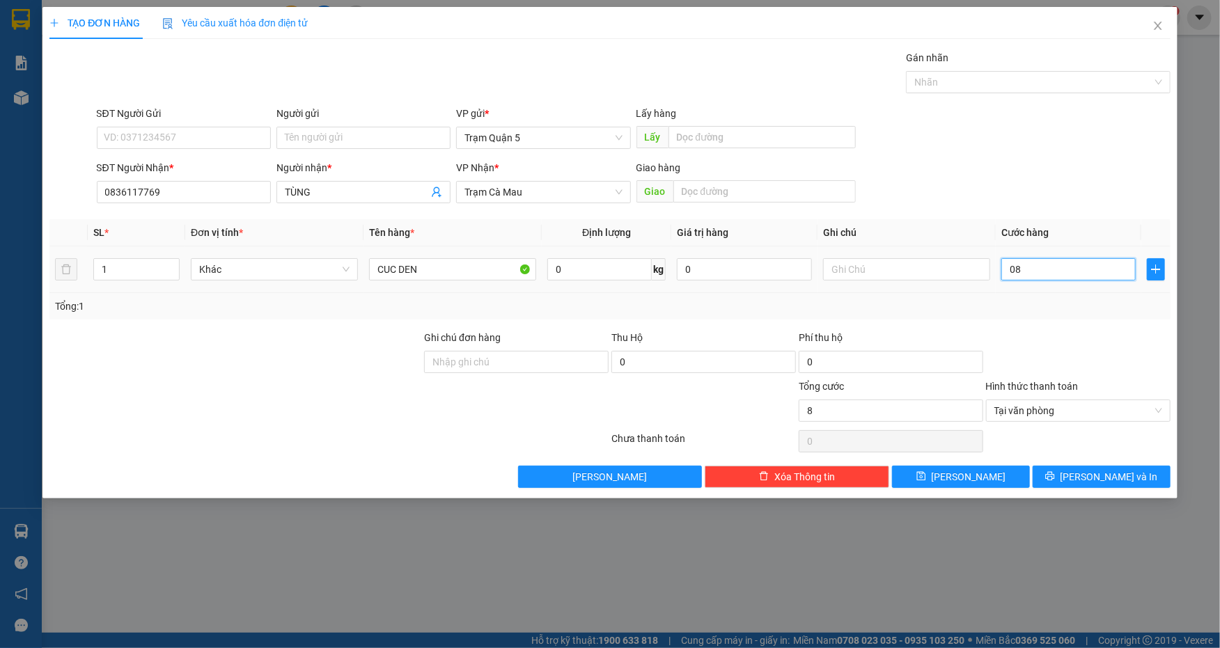
type input "80"
type input "080"
type input "80.000"
click at [1123, 160] on div "SĐT Người Nhận * 0836117769 Người nhận * TÙNG VP Nhận * Trạm Cà Mau Giao hàng G…" at bounding box center [633, 184] width 1079 height 49
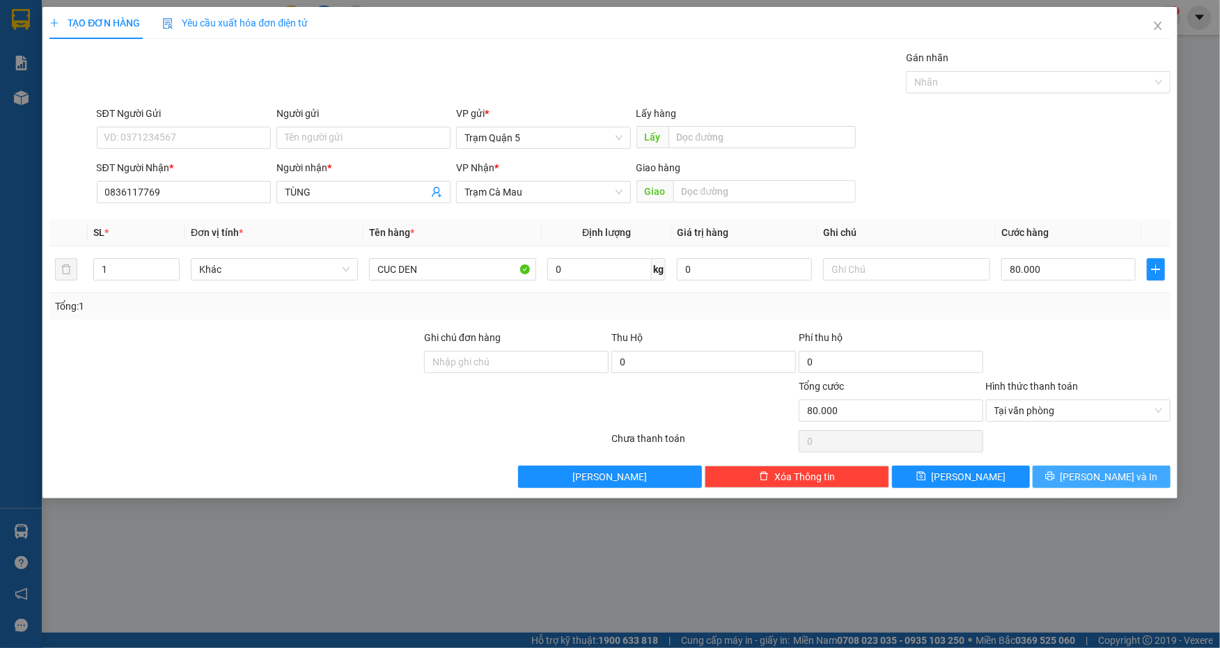
click at [1106, 481] on span "[PERSON_NAME] và In" at bounding box center [1109, 476] width 97 height 15
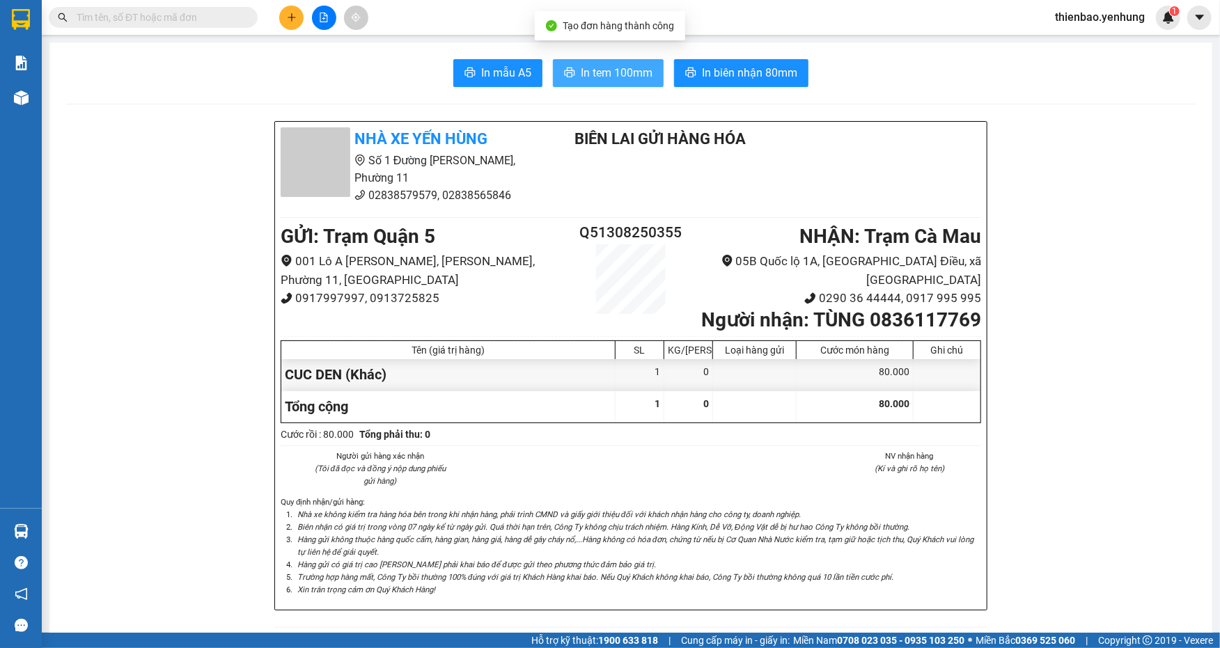
click at [619, 79] on span "In tem 100mm" at bounding box center [617, 72] width 72 height 17
click at [618, 80] on span "In tem 100mm" at bounding box center [617, 72] width 72 height 17
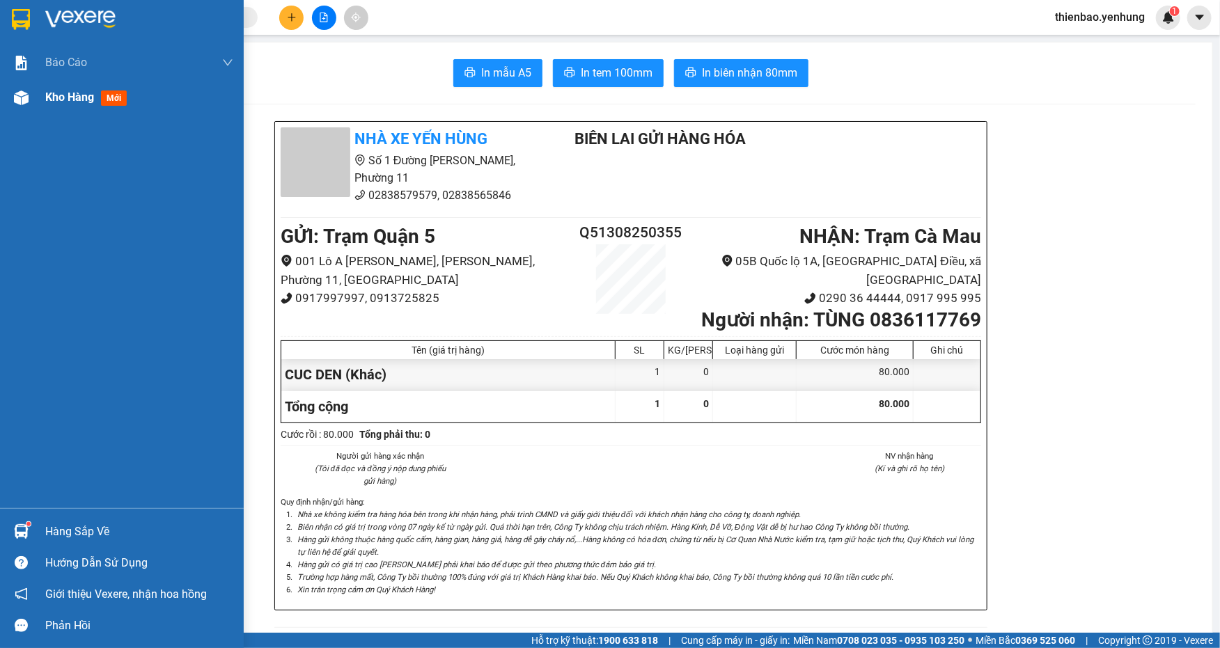
click at [20, 99] on img at bounding box center [21, 98] width 15 height 15
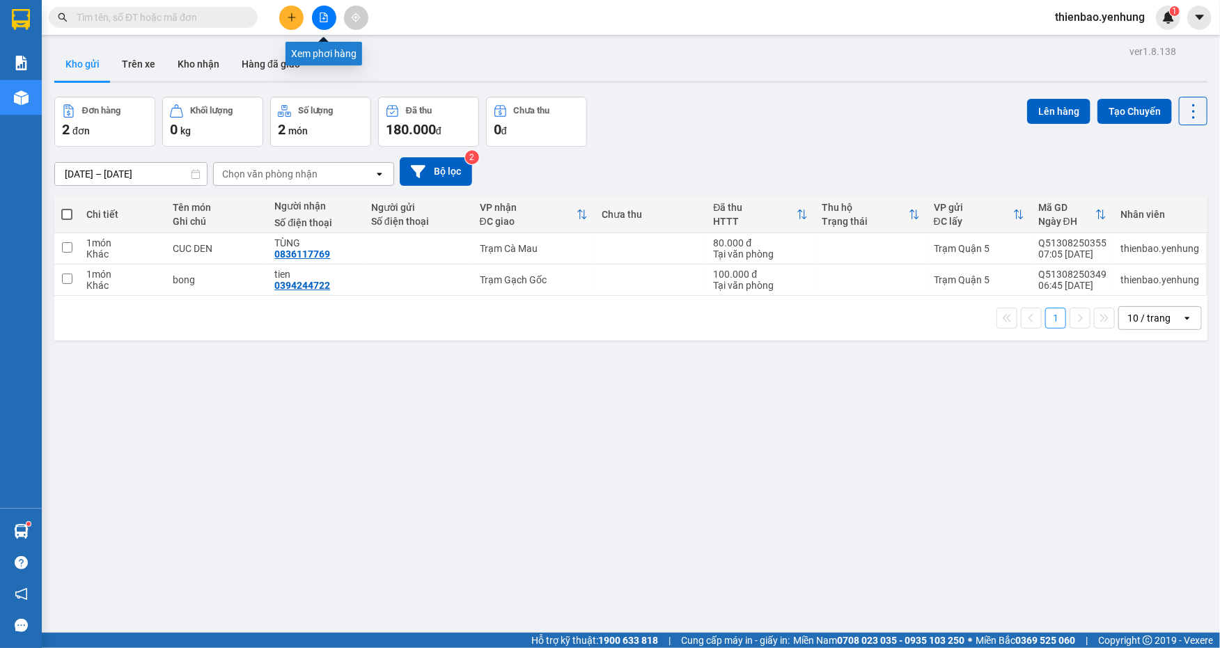
click at [322, 15] on icon "file-add" at bounding box center [324, 18] width 10 height 10
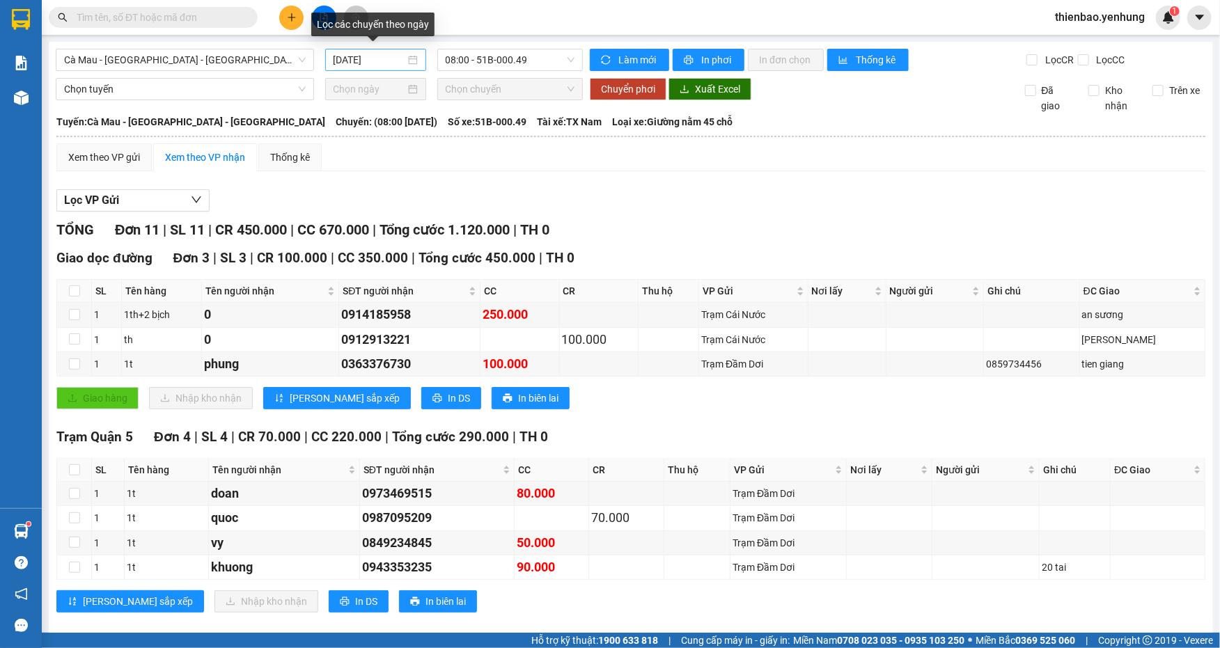
click at [405, 62] on div "[DATE]" at bounding box center [376, 59] width 84 height 15
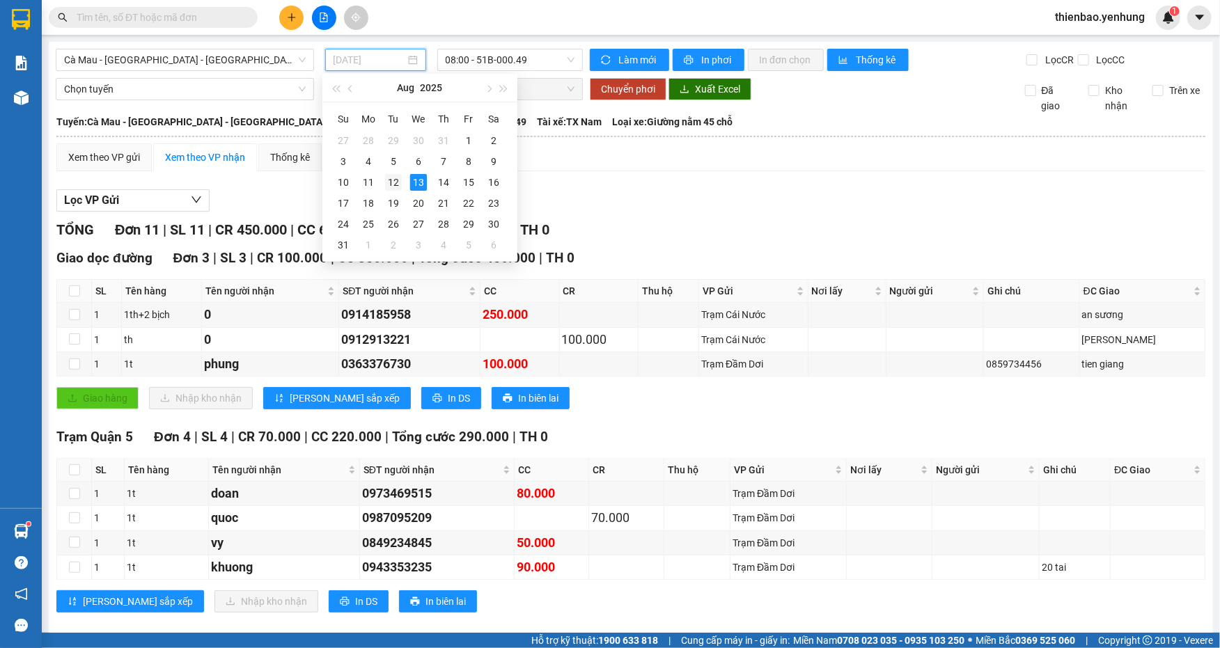
click at [389, 187] on div "12" at bounding box center [393, 182] width 17 height 17
type input "[DATE]"
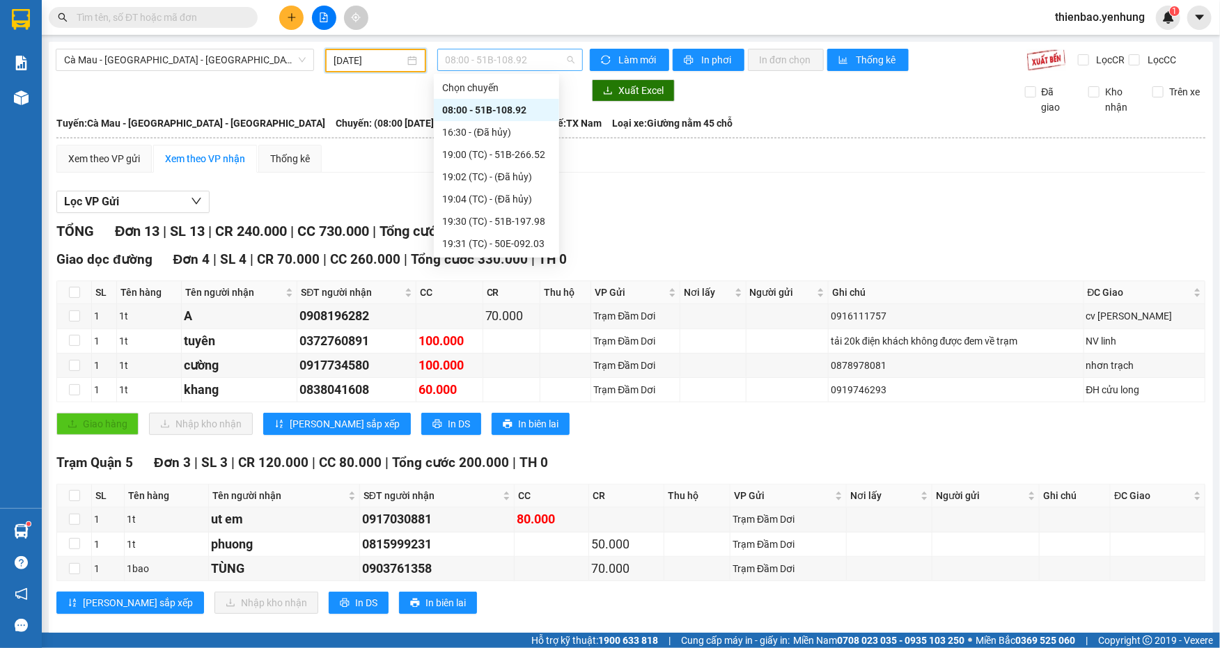
click at [568, 58] on span "08:00 - 51B-108.92" at bounding box center [511, 59] width 130 height 21
click at [513, 159] on div "19:00 (TC) - 51B-266.52" at bounding box center [496, 154] width 109 height 15
